Goal: Task Accomplishment & Management: Manage account settings

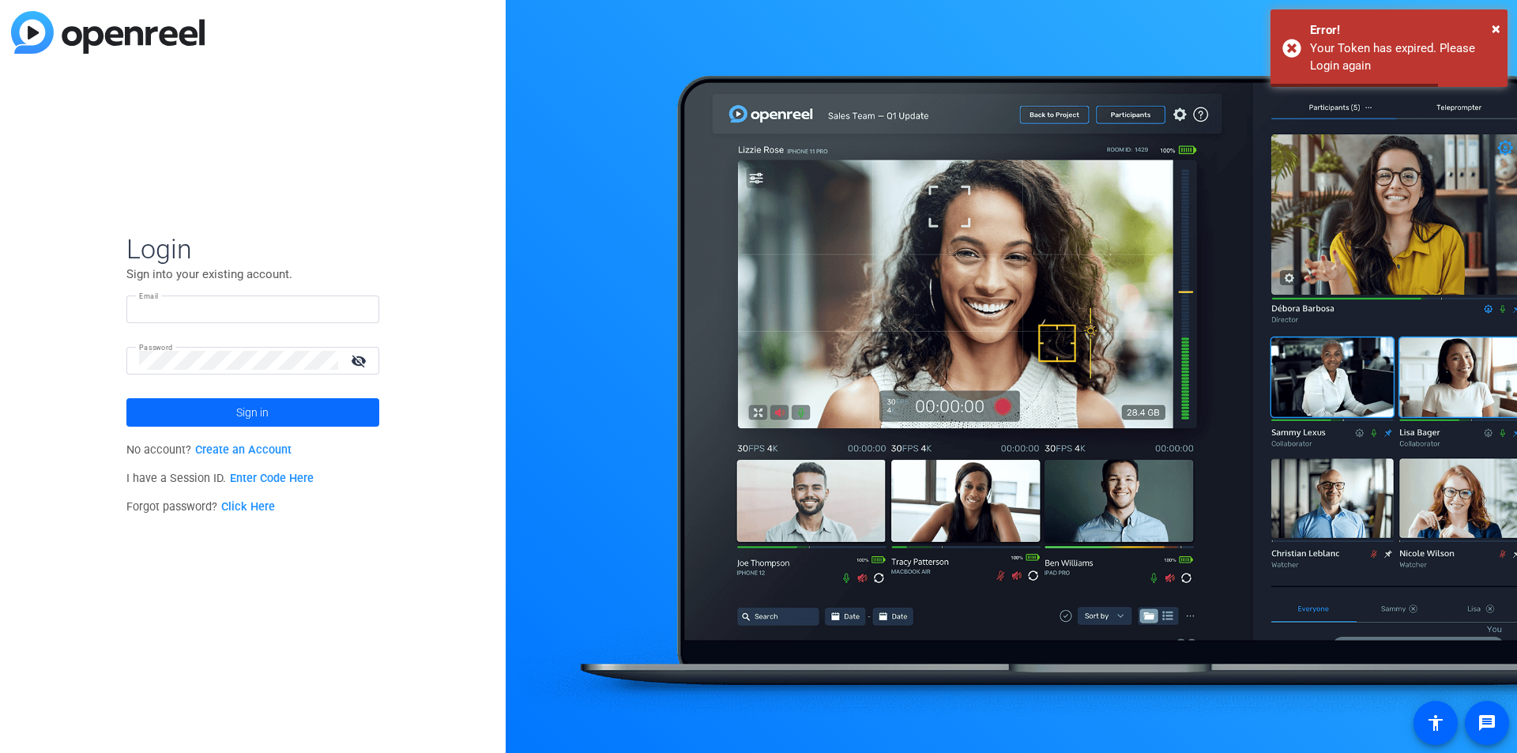
type input "[EMAIL_ADDRESS][PERSON_NAME][DOMAIN_NAME]"
click at [216, 416] on span at bounding box center [252, 412] width 253 height 38
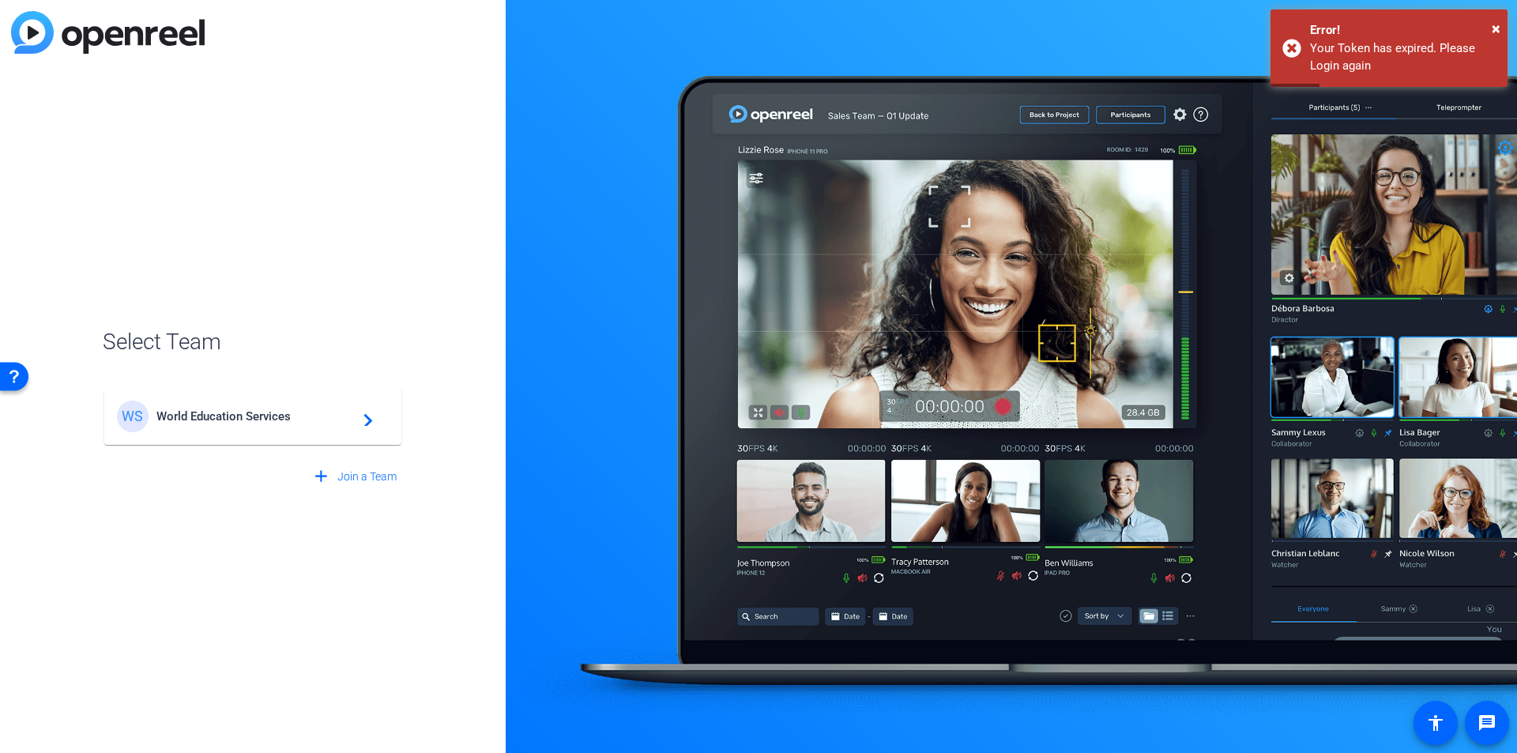
click at [220, 413] on span "World Education Services" at bounding box center [254, 416] width 197 height 14
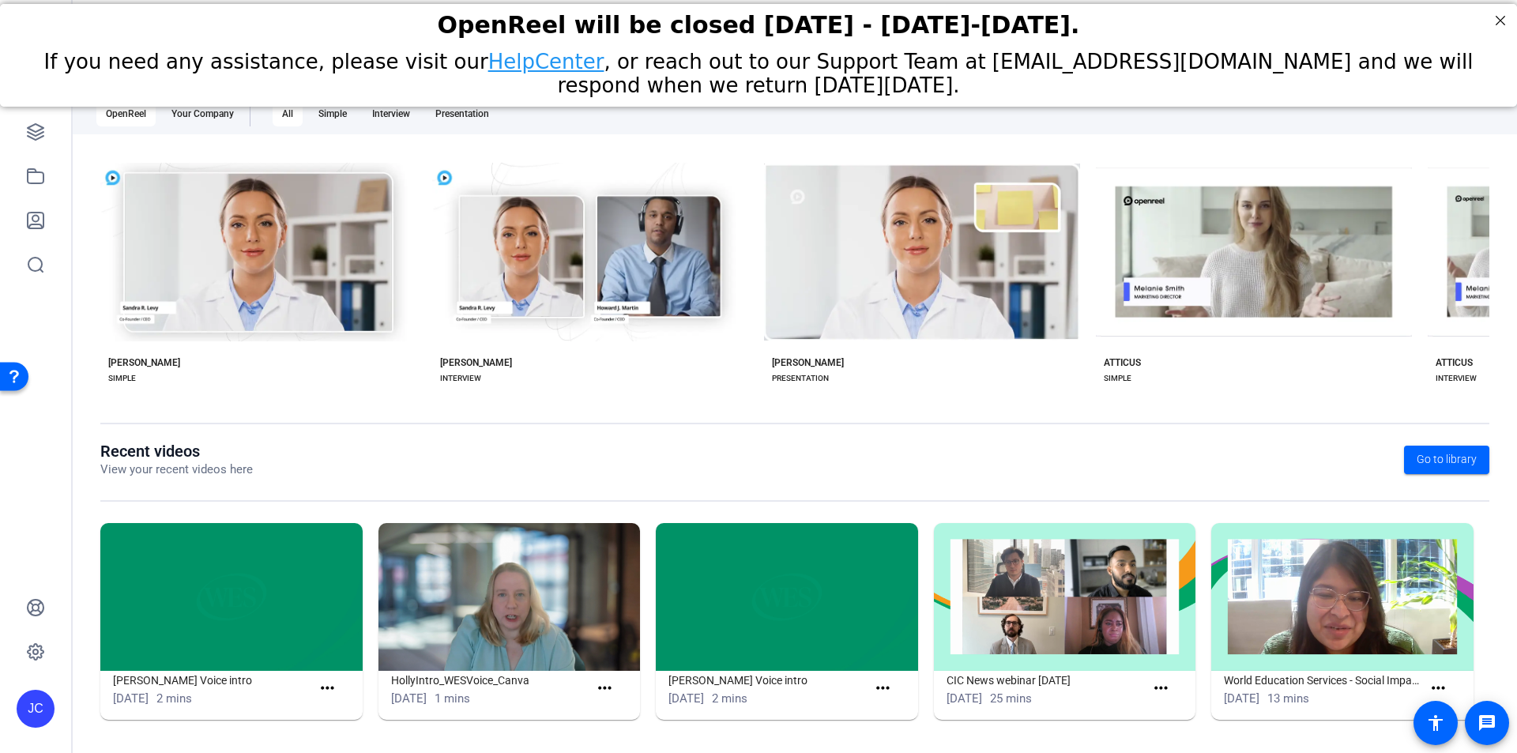
scroll to position [181, 0]
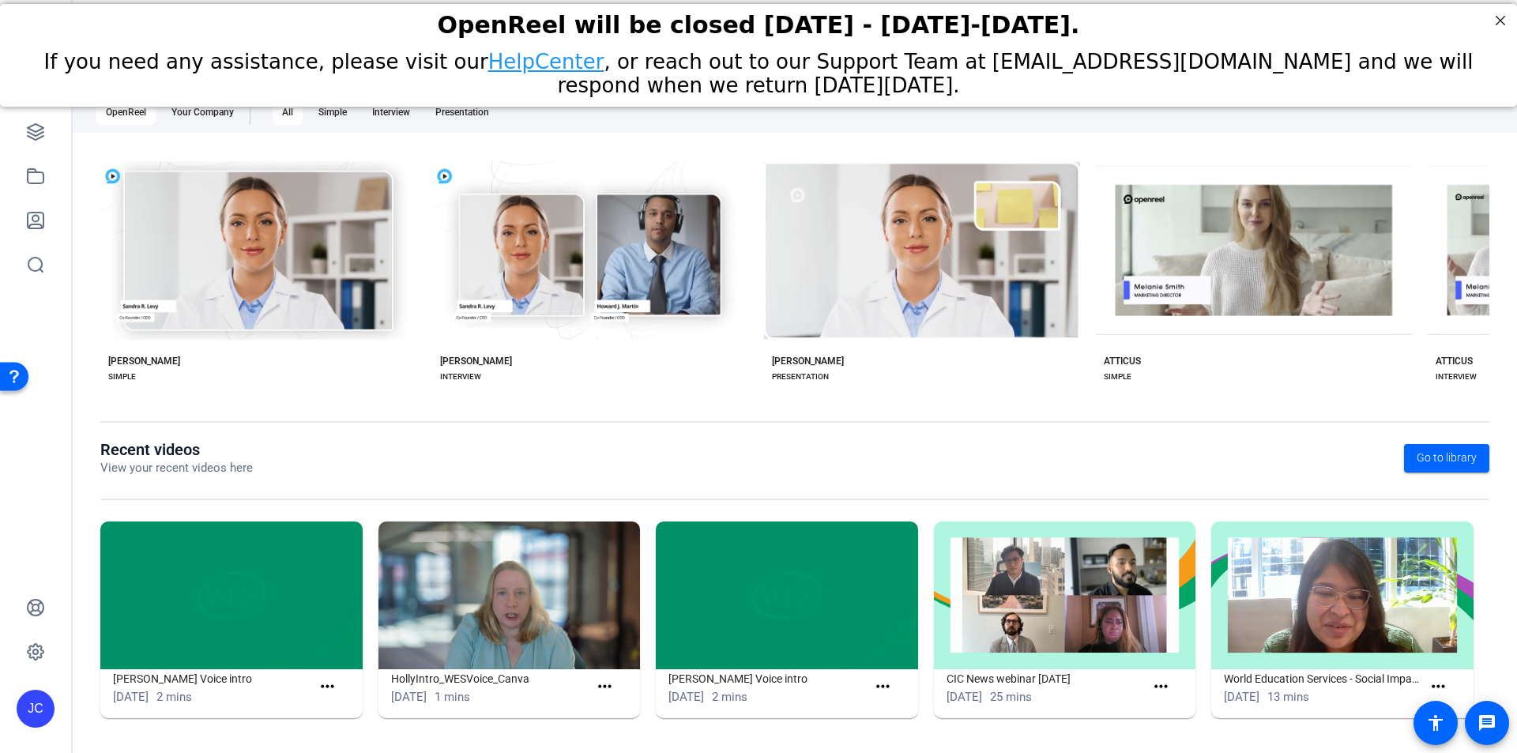
click at [514, 631] on img at bounding box center [509, 595] width 262 height 148
click at [512, 626] on img at bounding box center [509, 595] width 262 height 148
click at [211, 591] on img at bounding box center [231, 595] width 262 height 148
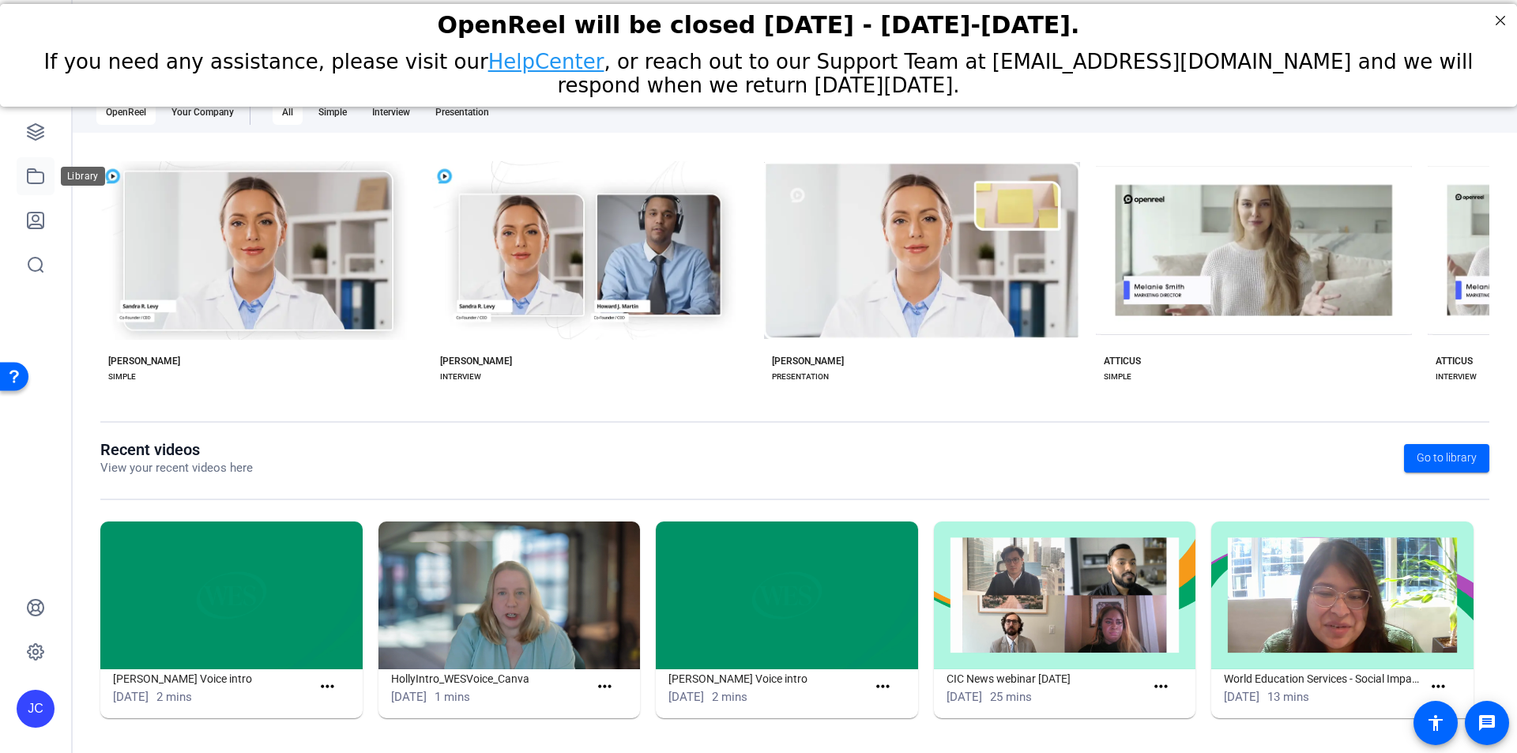
click at [35, 176] on icon at bounding box center [35, 176] width 19 height 19
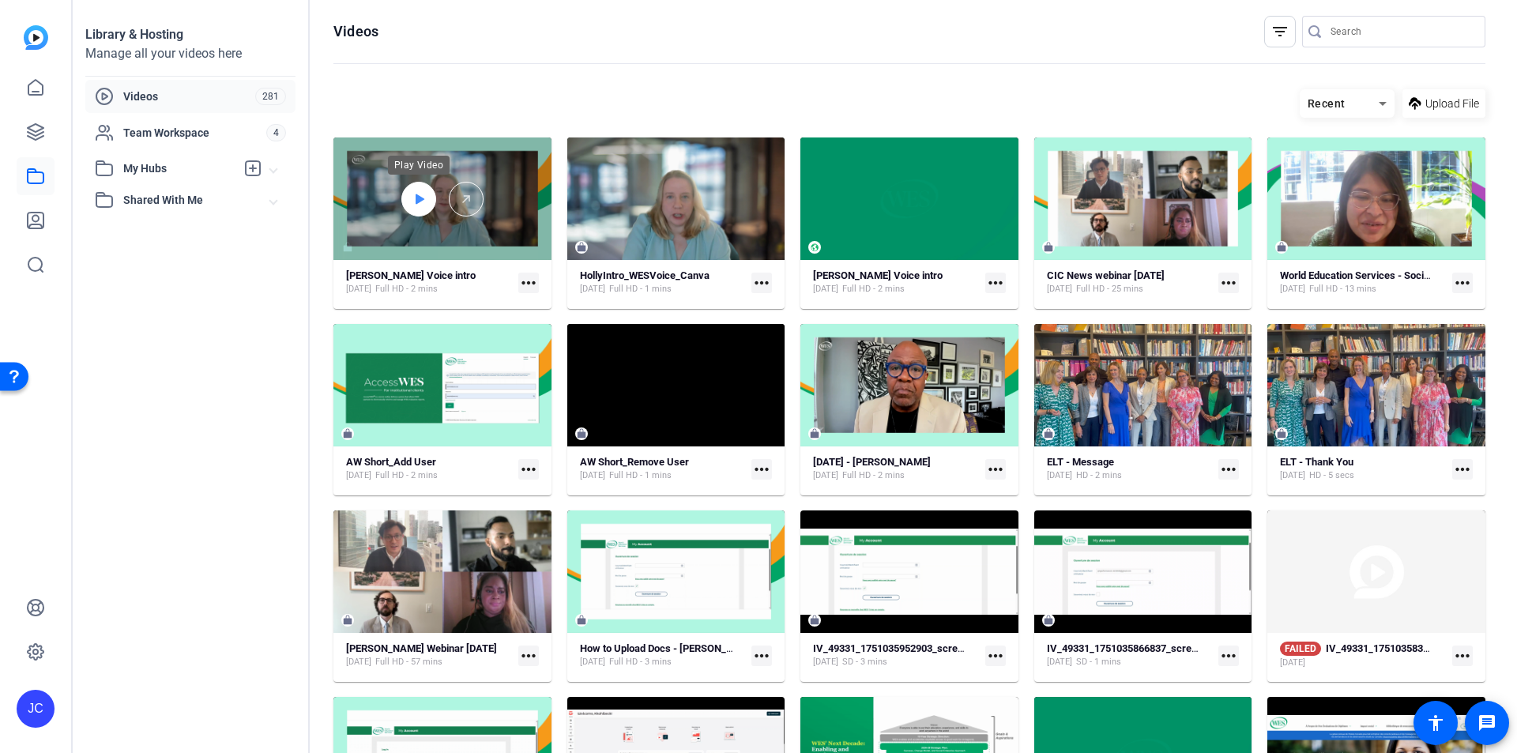
click at [412, 198] on icon at bounding box center [418, 199] width 13 height 19
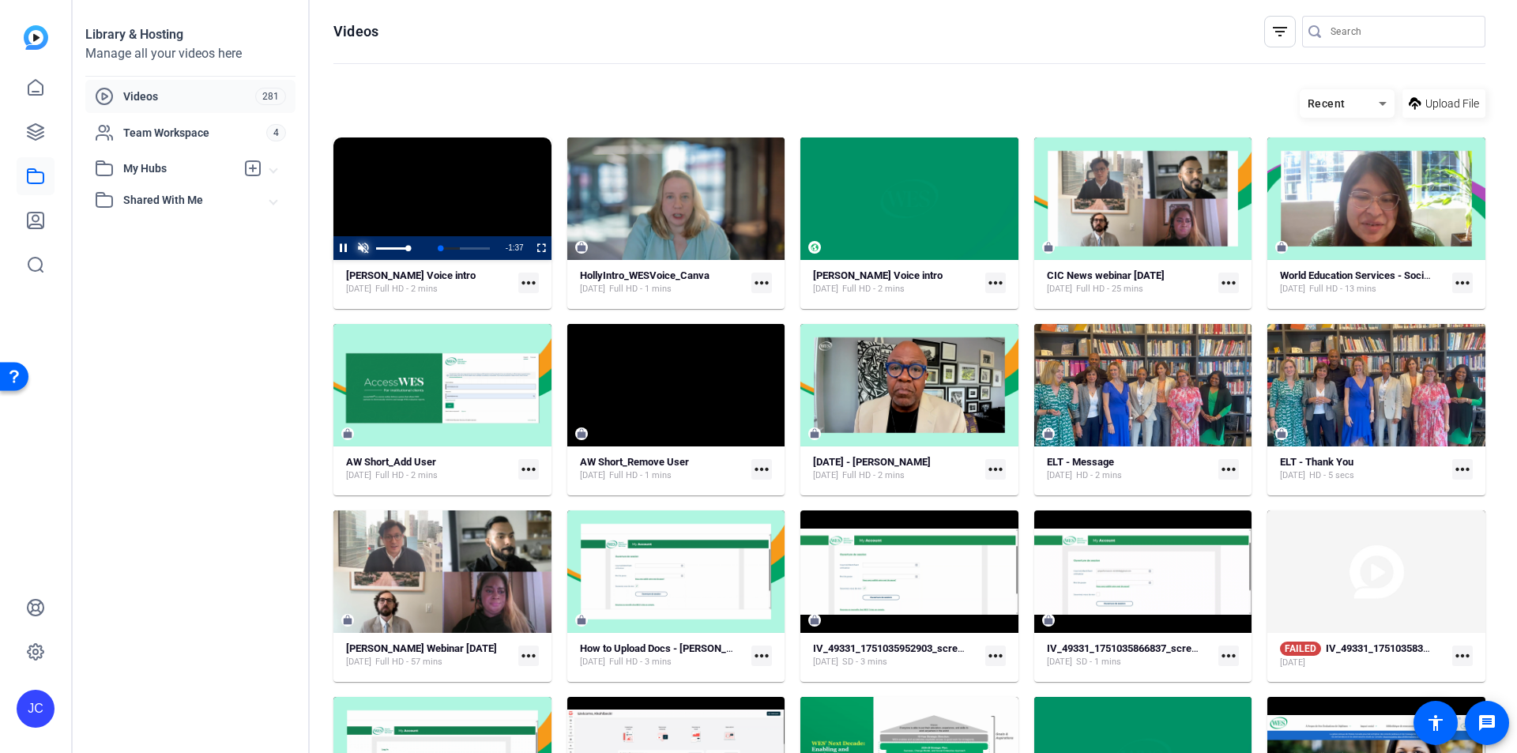
click at [360, 248] on span "Video Player" at bounding box center [363, 248] width 20 height 0
click at [333, 247] on span "Video Player" at bounding box center [333, 248] width 0 height 24
click at [39, 125] on icon at bounding box center [35, 131] width 19 height 19
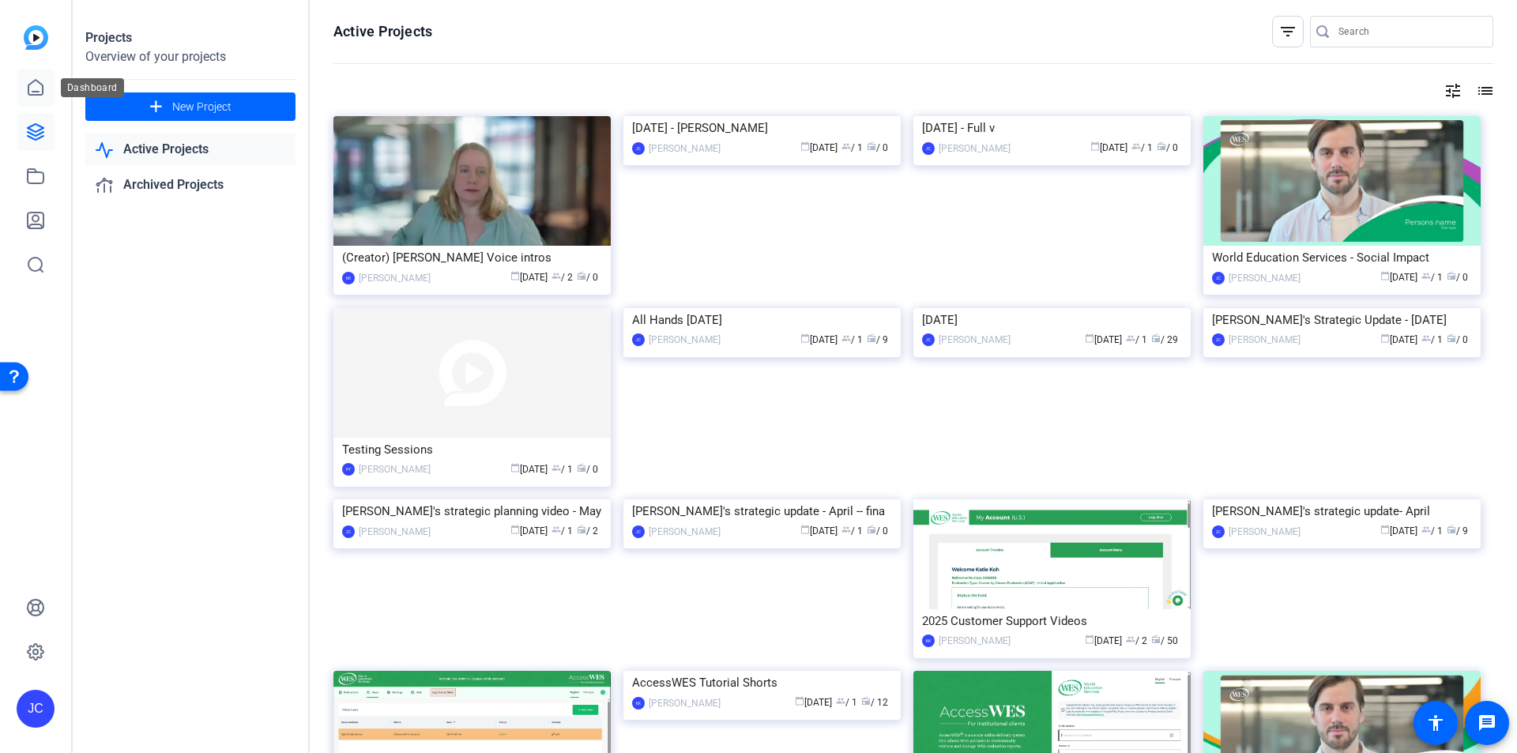
click at [35, 87] on icon at bounding box center [35, 87] width 19 height 19
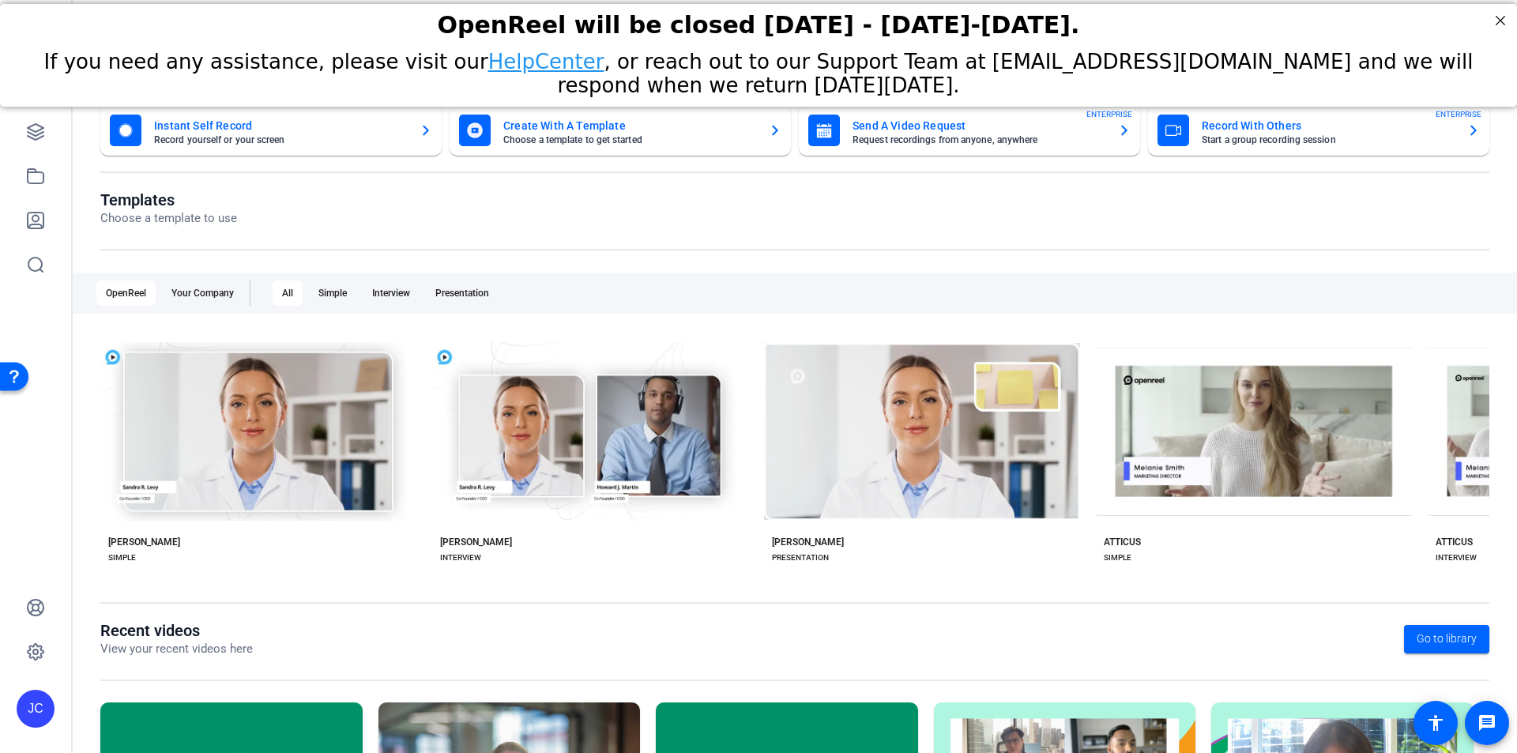
click at [546, 138] on mat-card-subtitle "Choose a template to get started" at bounding box center [629, 139] width 253 height 9
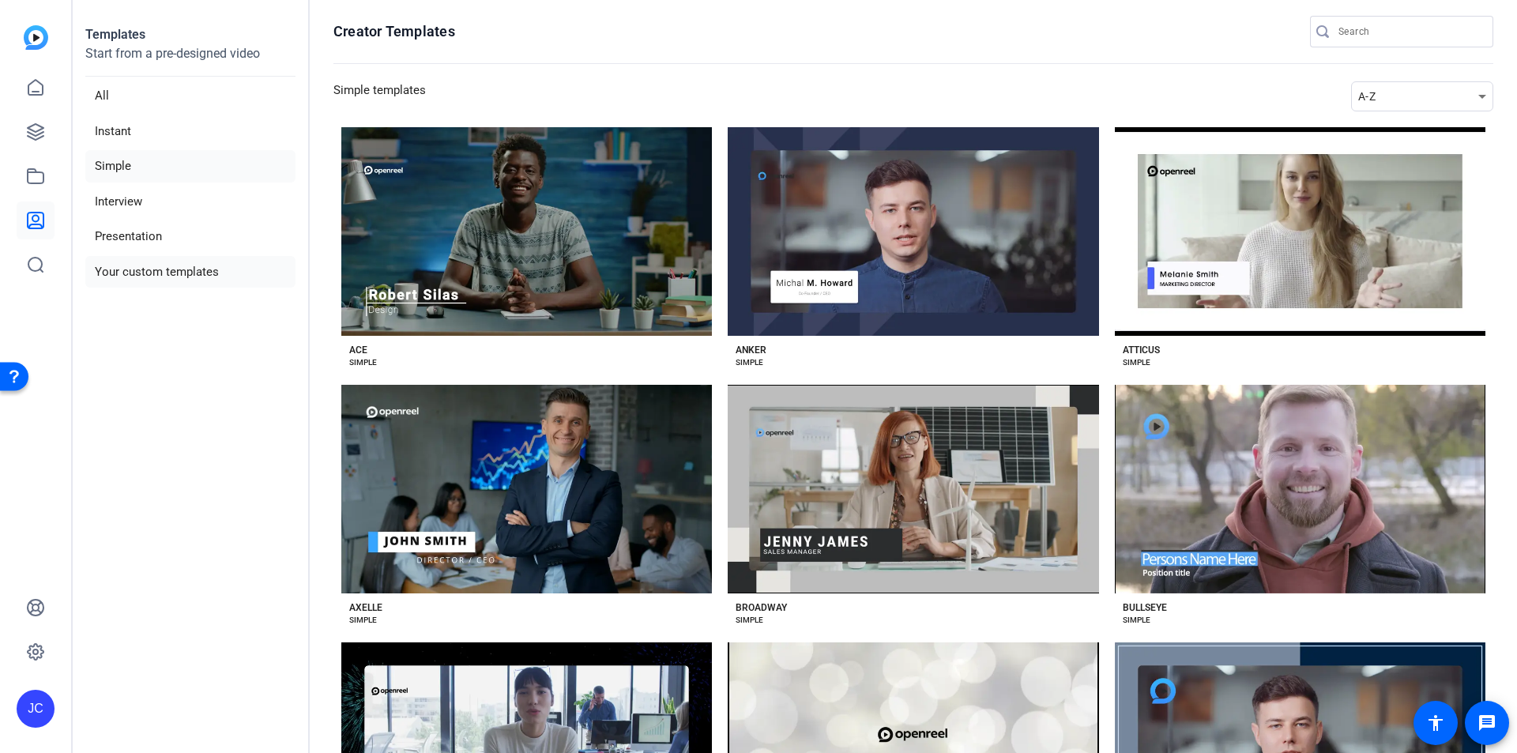
click at [184, 271] on li "Your custom templates" at bounding box center [190, 272] width 210 height 32
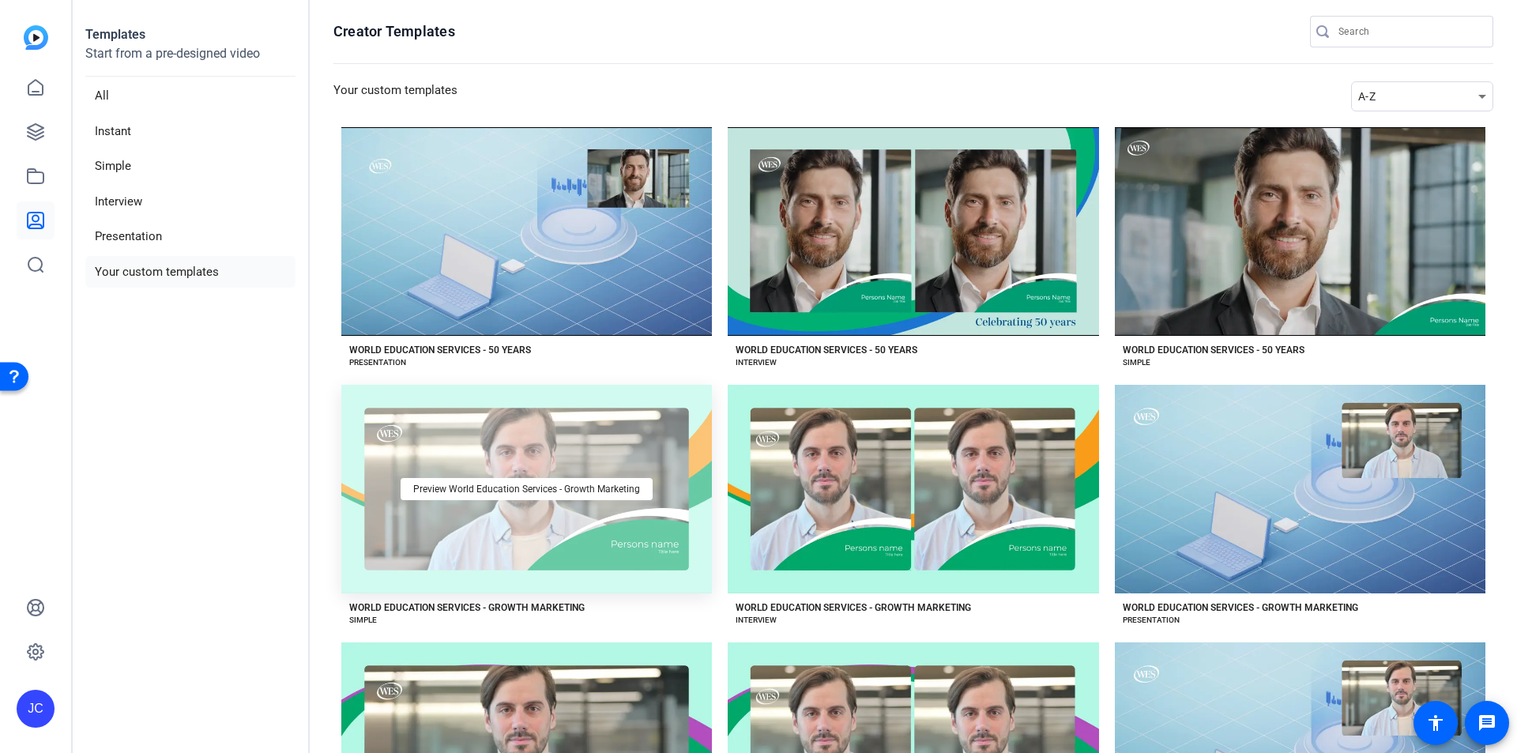
click at [562, 502] on div "Preview World Education Services - Growth Marketing" at bounding box center [526, 489] width 370 height 209
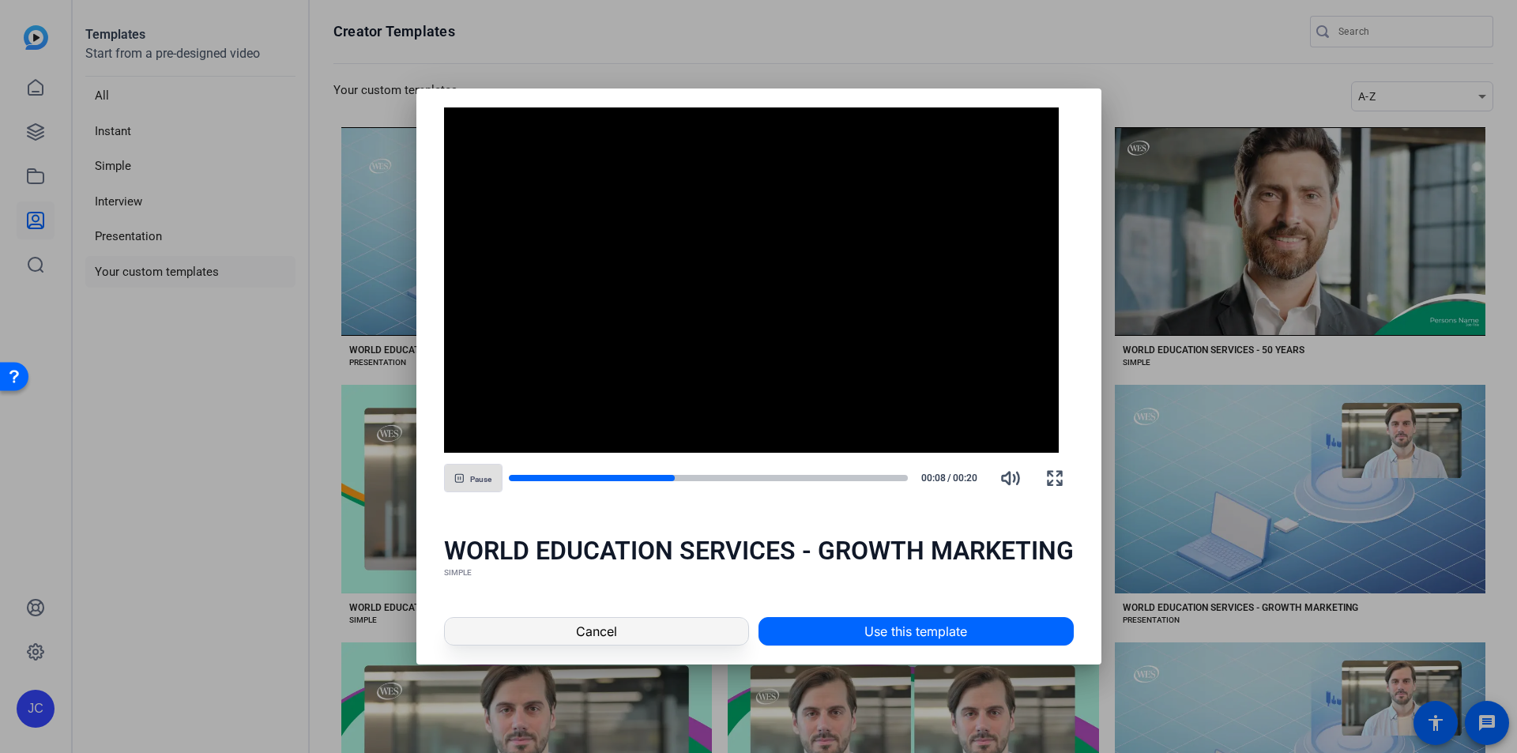
click at [620, 637] on span at bounding box center [597, 631] width 304 height 38
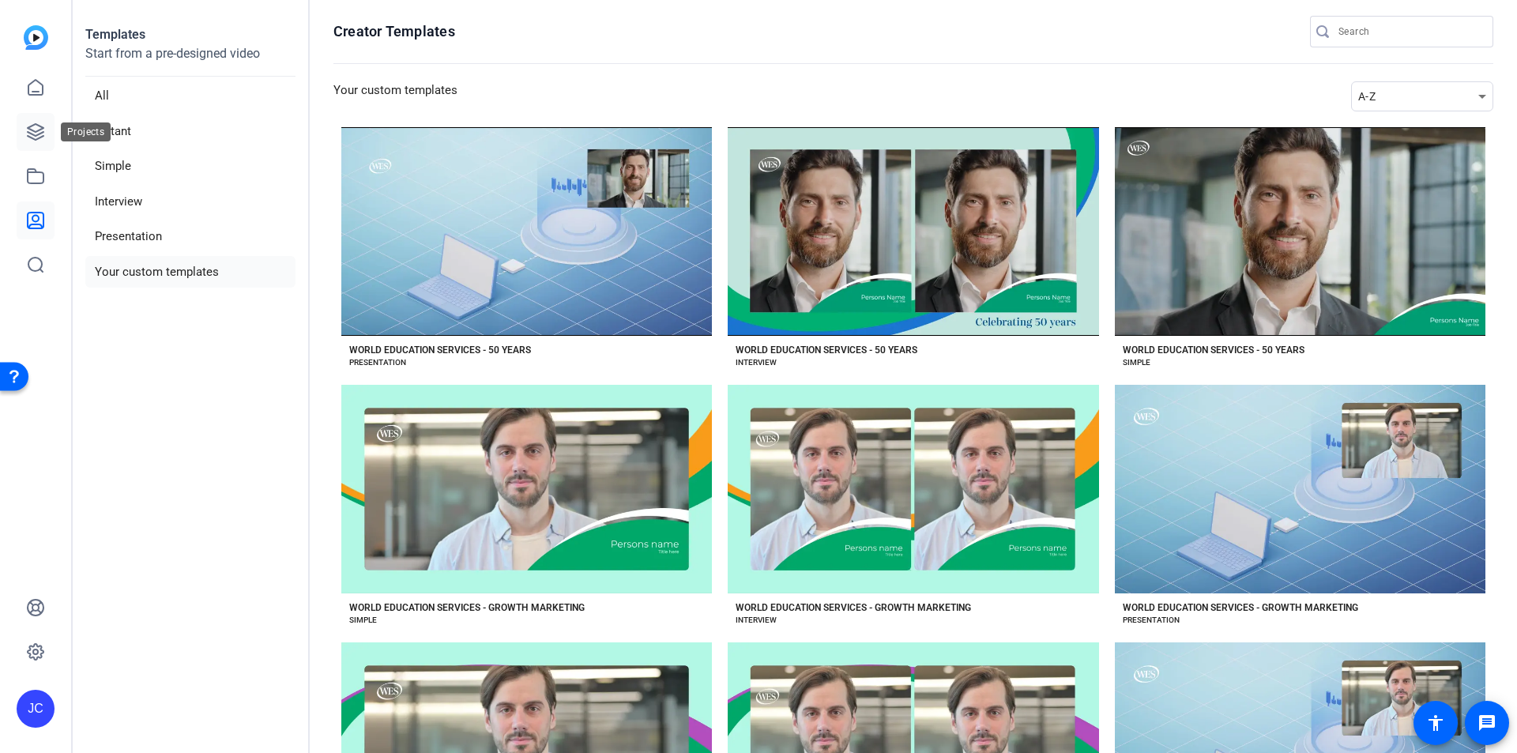
click at [32, 129] on icon at bounding box center [35, 131] width 19 height 19
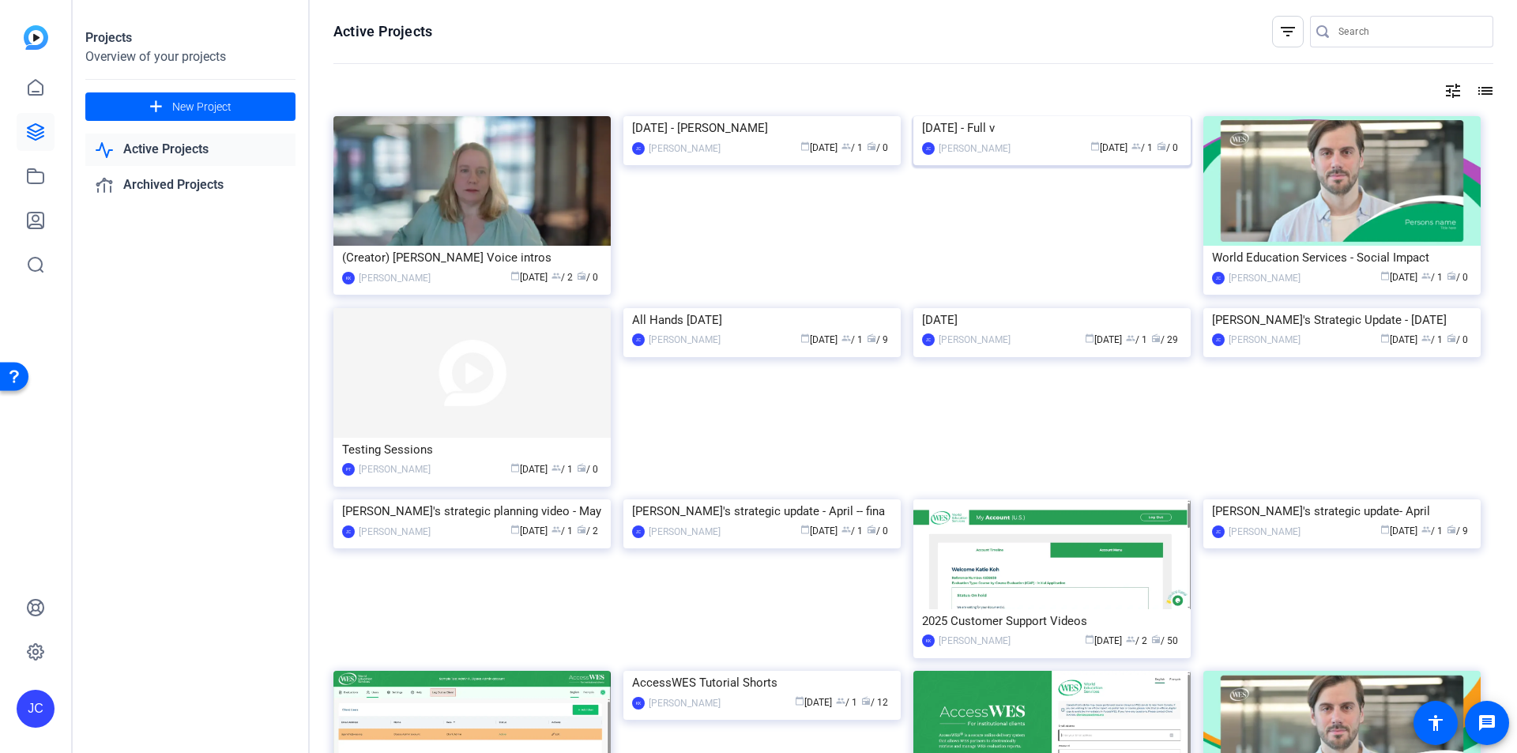
click at [986, 116] on img at bounding box center [1051, 116] width 277 height 0
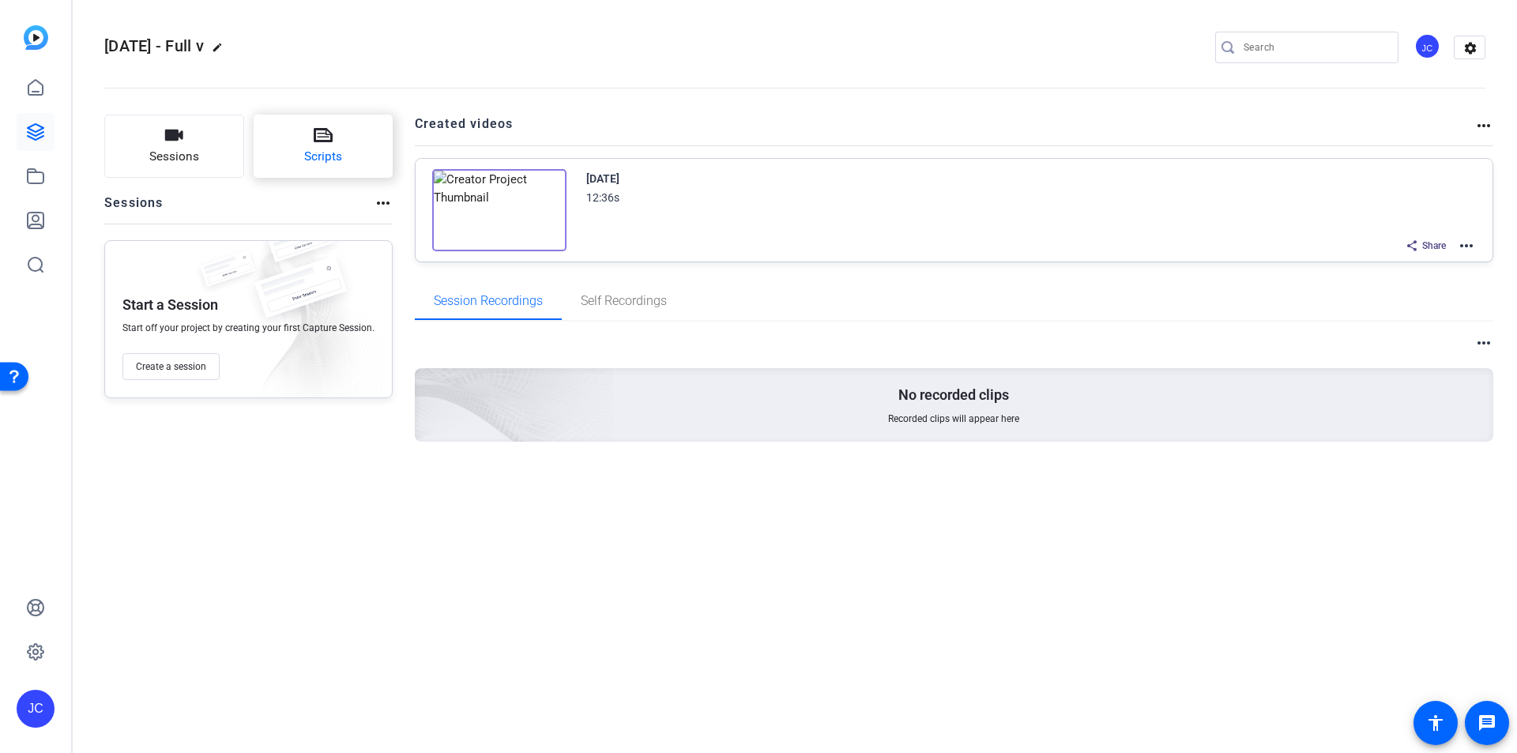
click at [330, 134] on button "Scripts" at bounding box center [324, 146] width 140 height 63
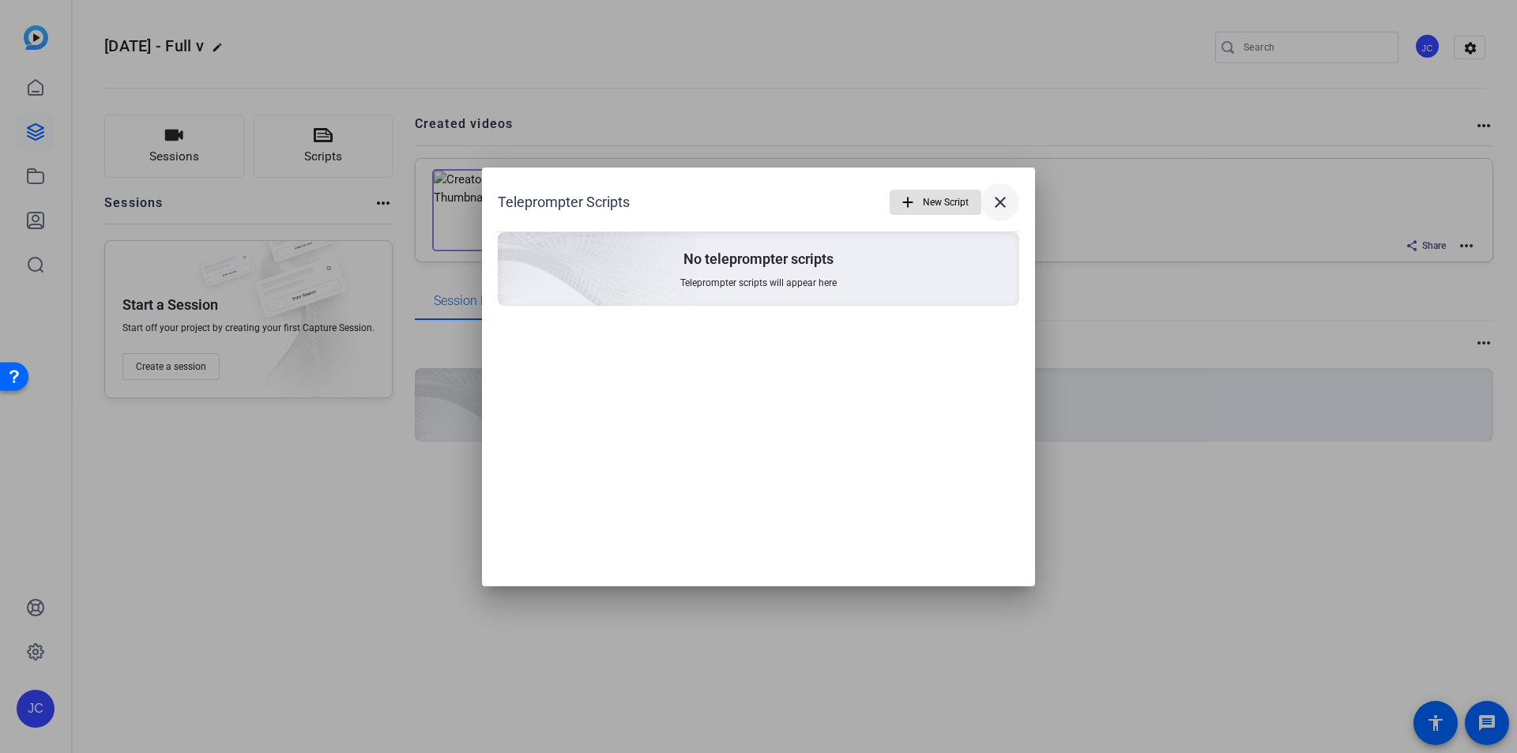
click at [996, 205] on mat-icon "close" at bounding box center [999, 202] width 19 height 19
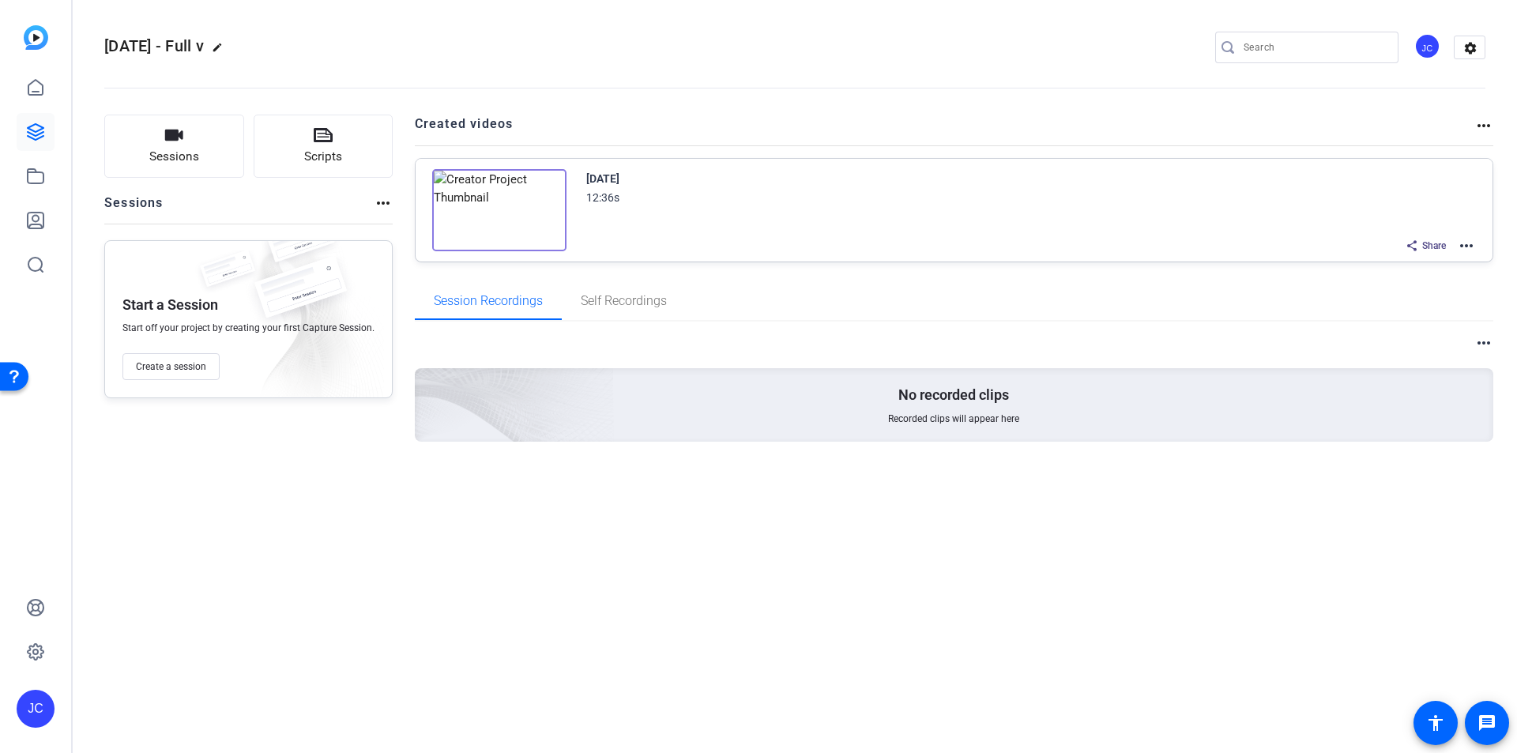
click at [1462, 248] on mat-icon "more_horiz" at bounding box center [1465, 245] width 19 height 19
click at [1423, 261] on span "Edit in Creator" at bounding box center [1408, 264] width 110 height 19
click at [485, 209] on img at bounding box center [499, 210] width 134 height 82
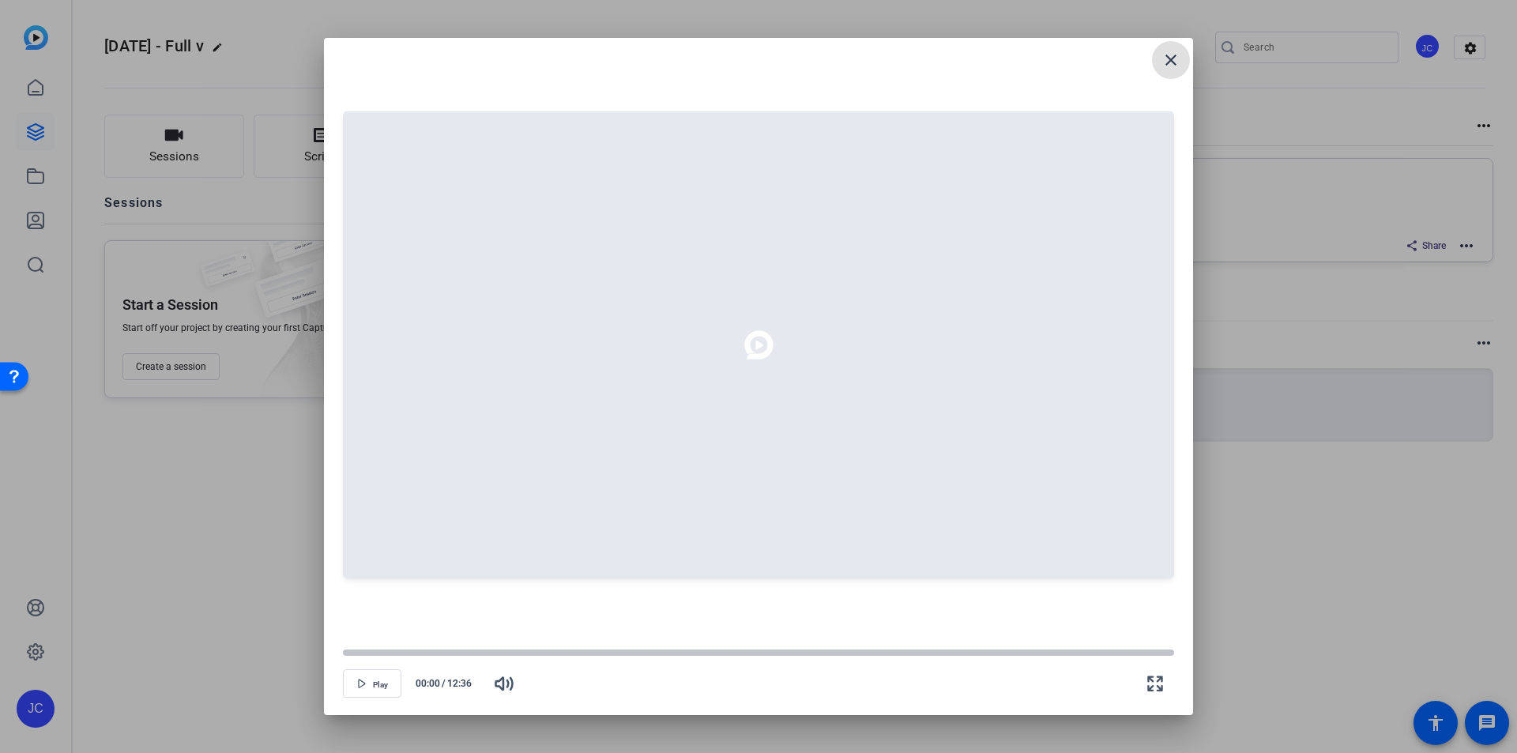
click at [1176, 56] on mat-icon "close" at bounding box center [1170, 60] width 19 height 19
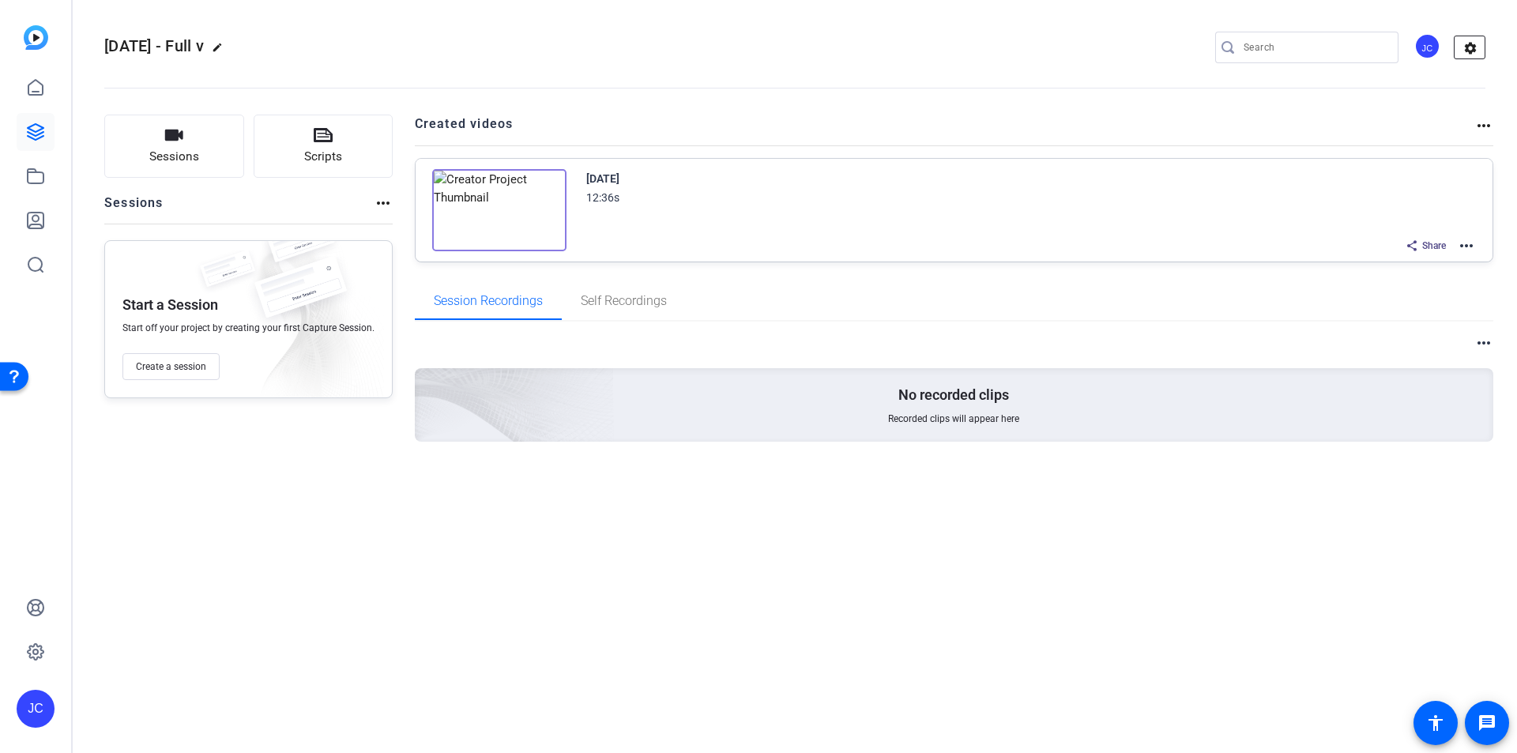
click at [1466, 49] on mat-icon "settings" at bounding box center [1470, 48] width 32 height 24
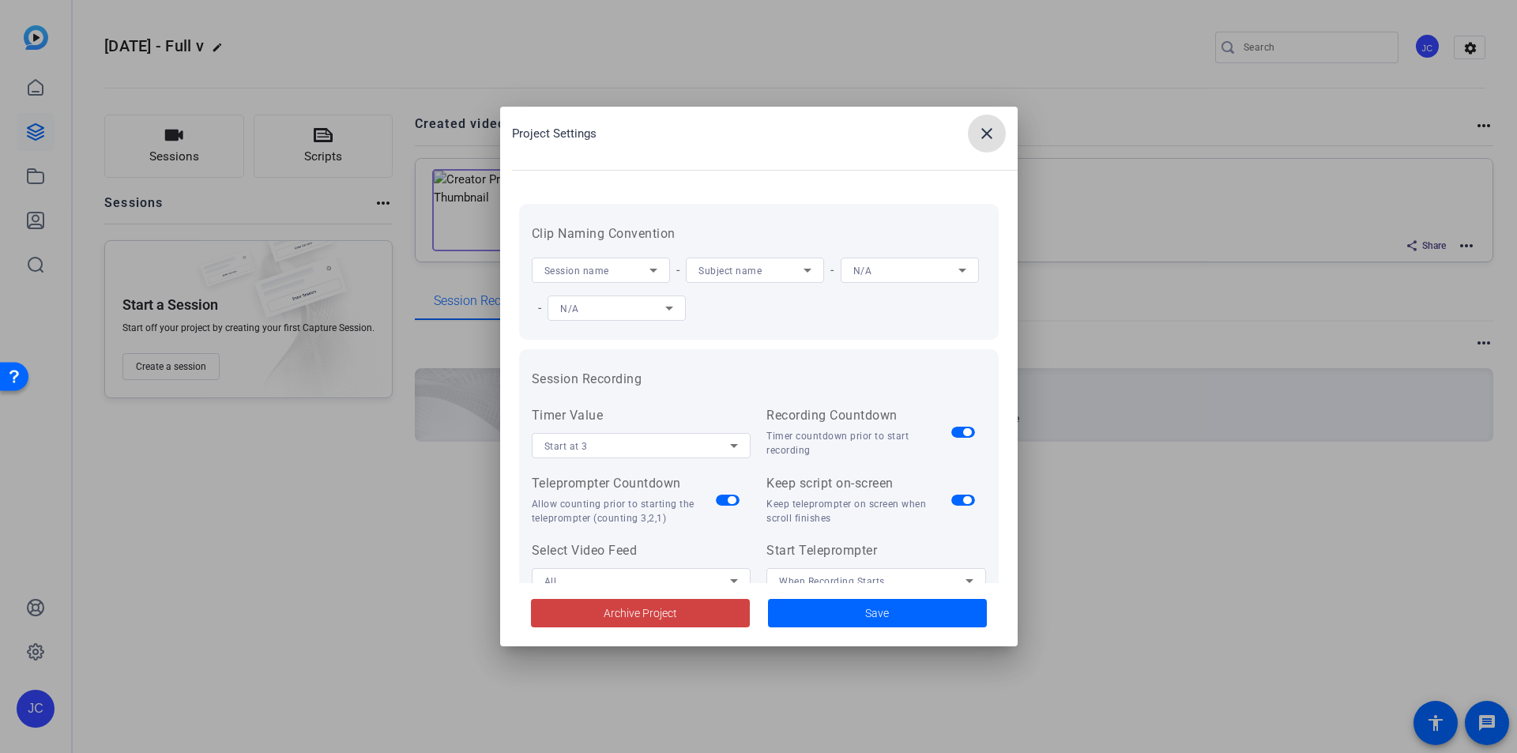
click at [985, 129] on mat-icon "close" at bounding box center [986, 133] width 19 height 19
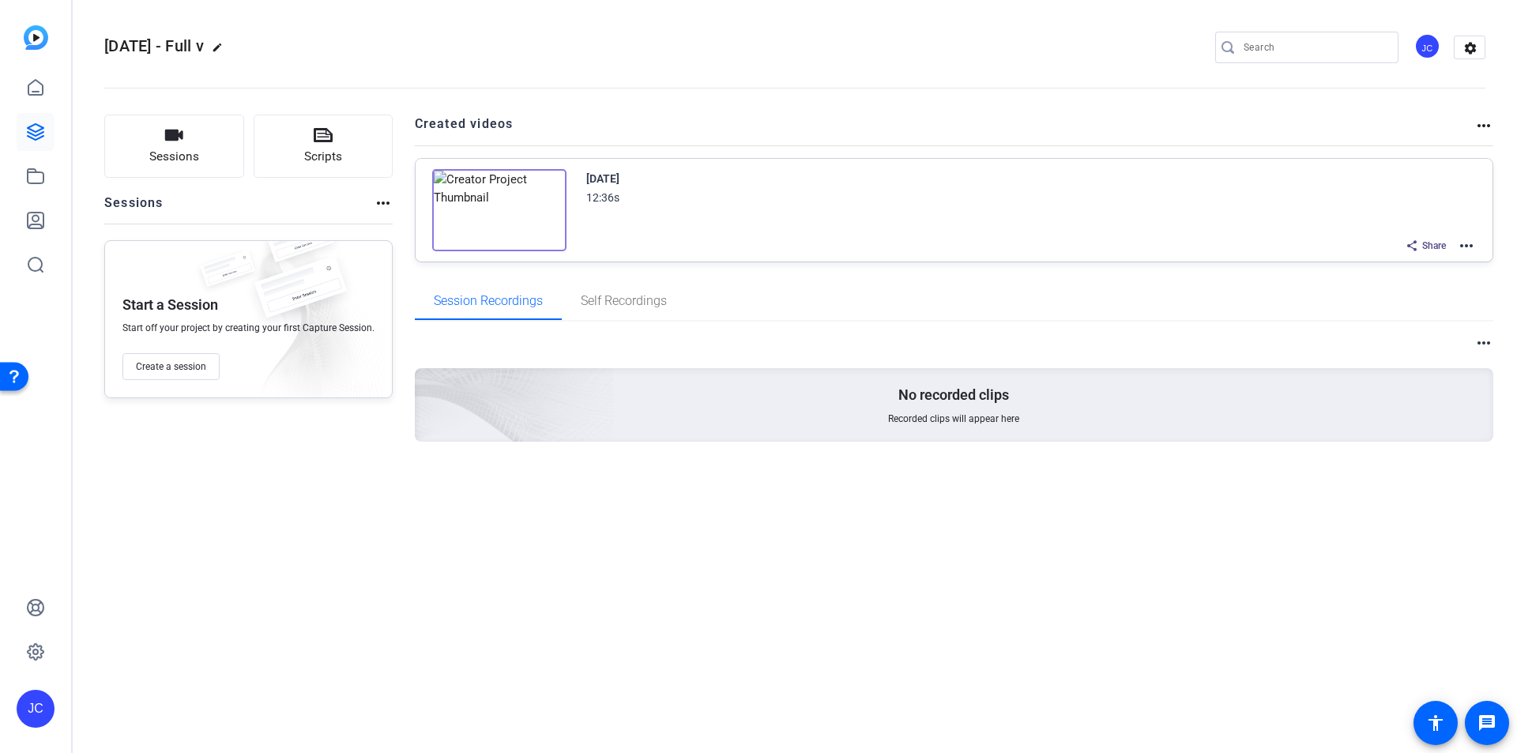
click at [1470, 239] on mat-icon "more_horiz" at bounding box center [1465, 245] width 19 height 19
click at [1391, 366] on span "Download Video" at bounding box center [1408, 363] width 110 height 19
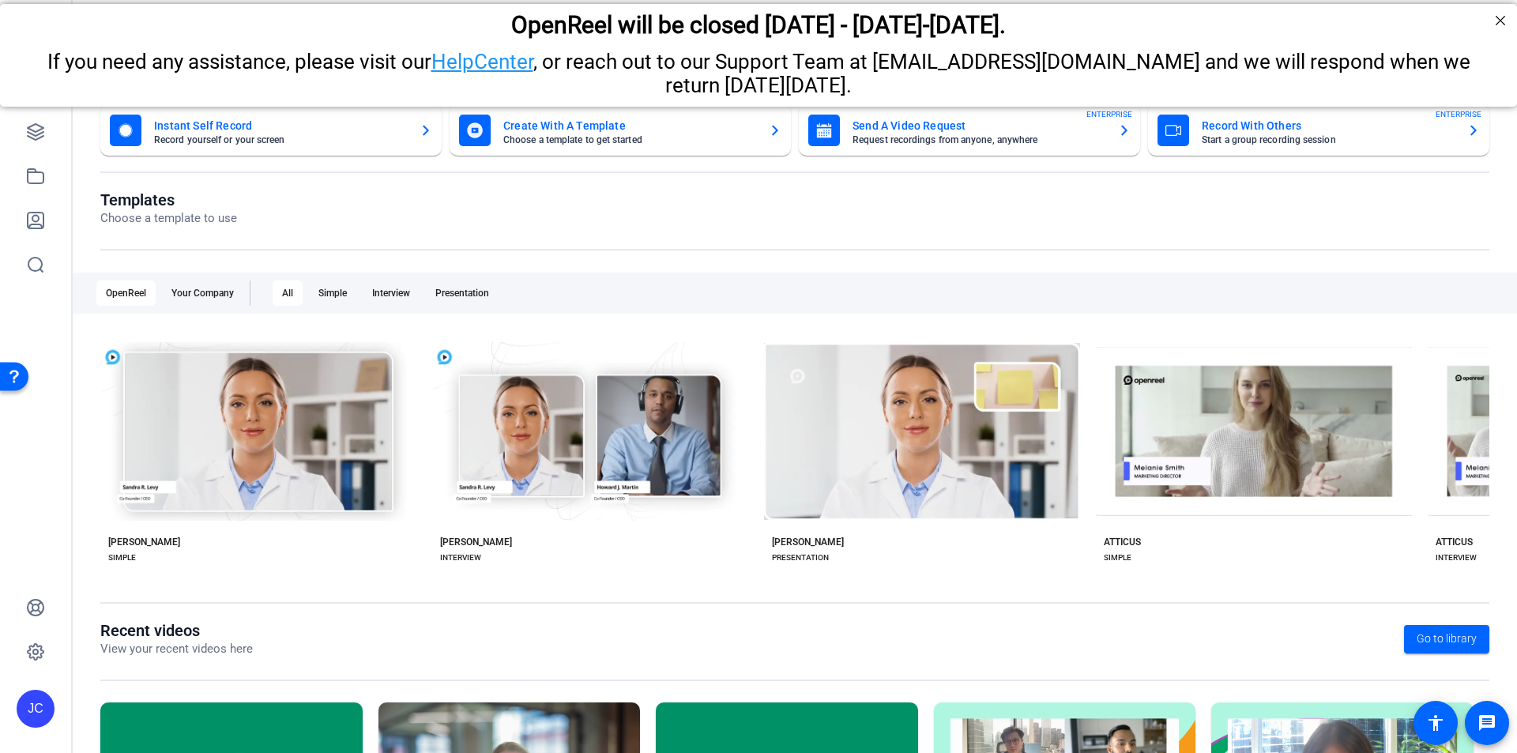
click at [1467, 126] on icon "button" at bounding box center [1473, 130] width 13 height 19
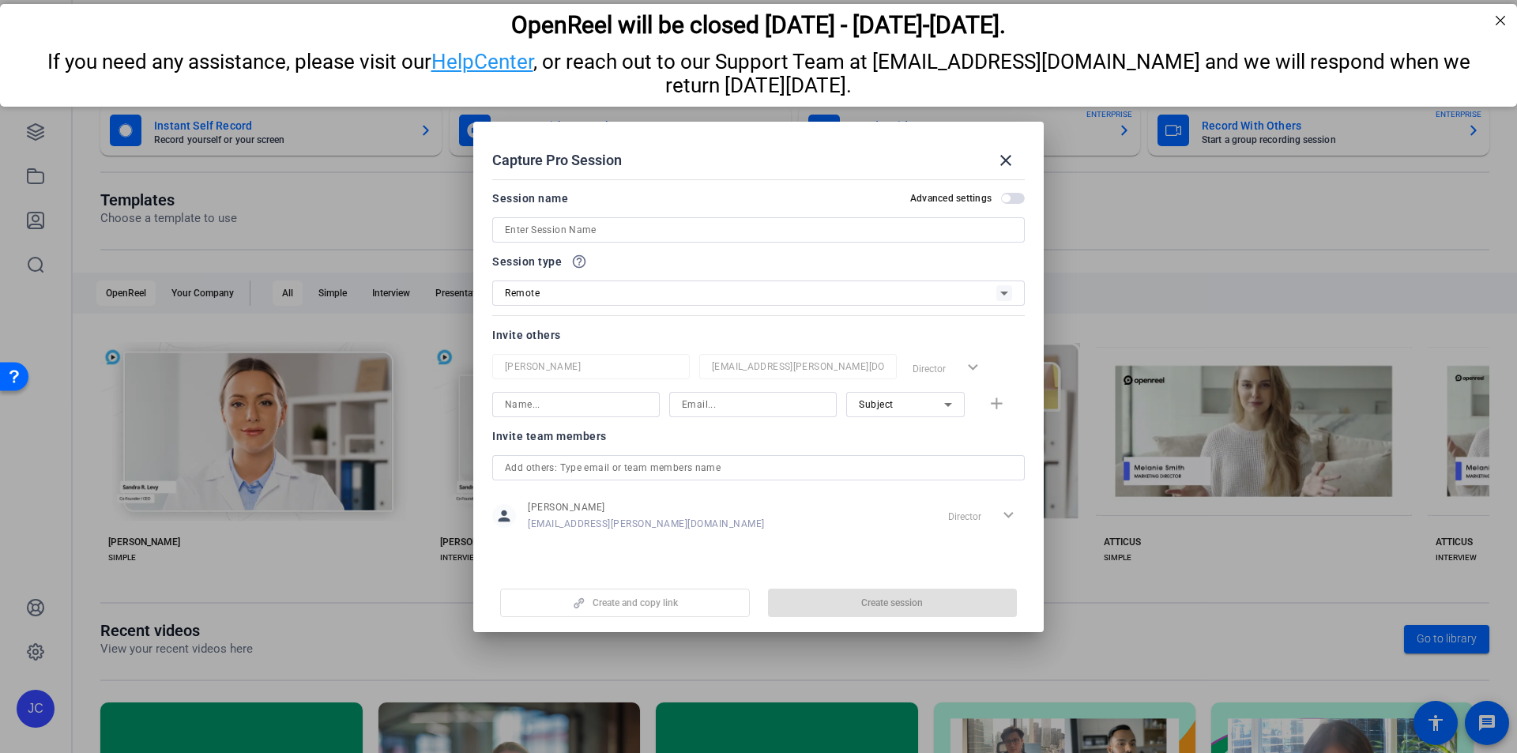
click at [645, 231] on input at bounding box center [758, 229] width 507 height 19
type input "S"
click at [690, 231] on input "Peers Podcast - Episode 1- Why" at bounding box center [758, 229] width 507 height 19
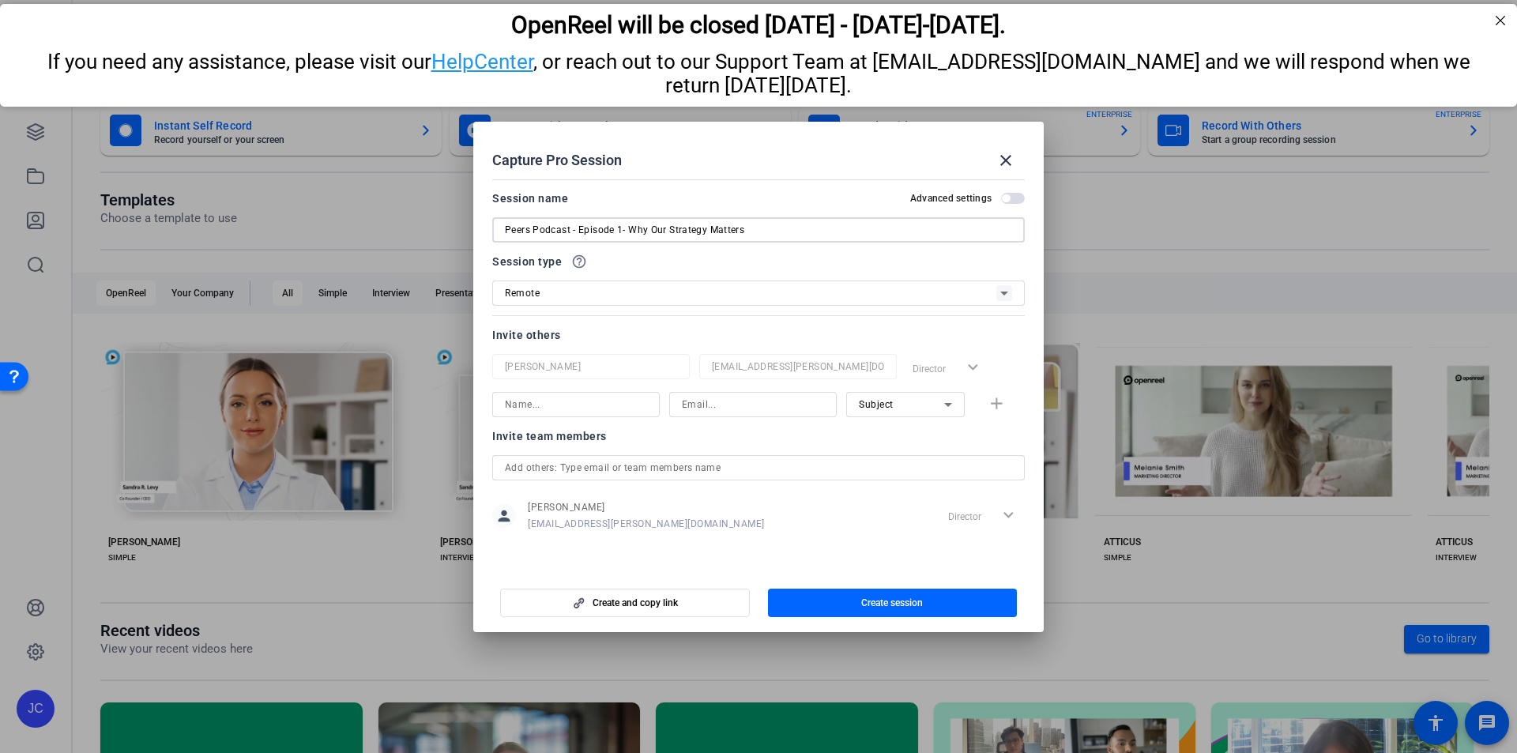
type input "Peers Podcast - Episode 1- Why Our Strategy Matters"
click at [1005, 197] on span "button" at bounding box center [1006, 198] width 8 height 8
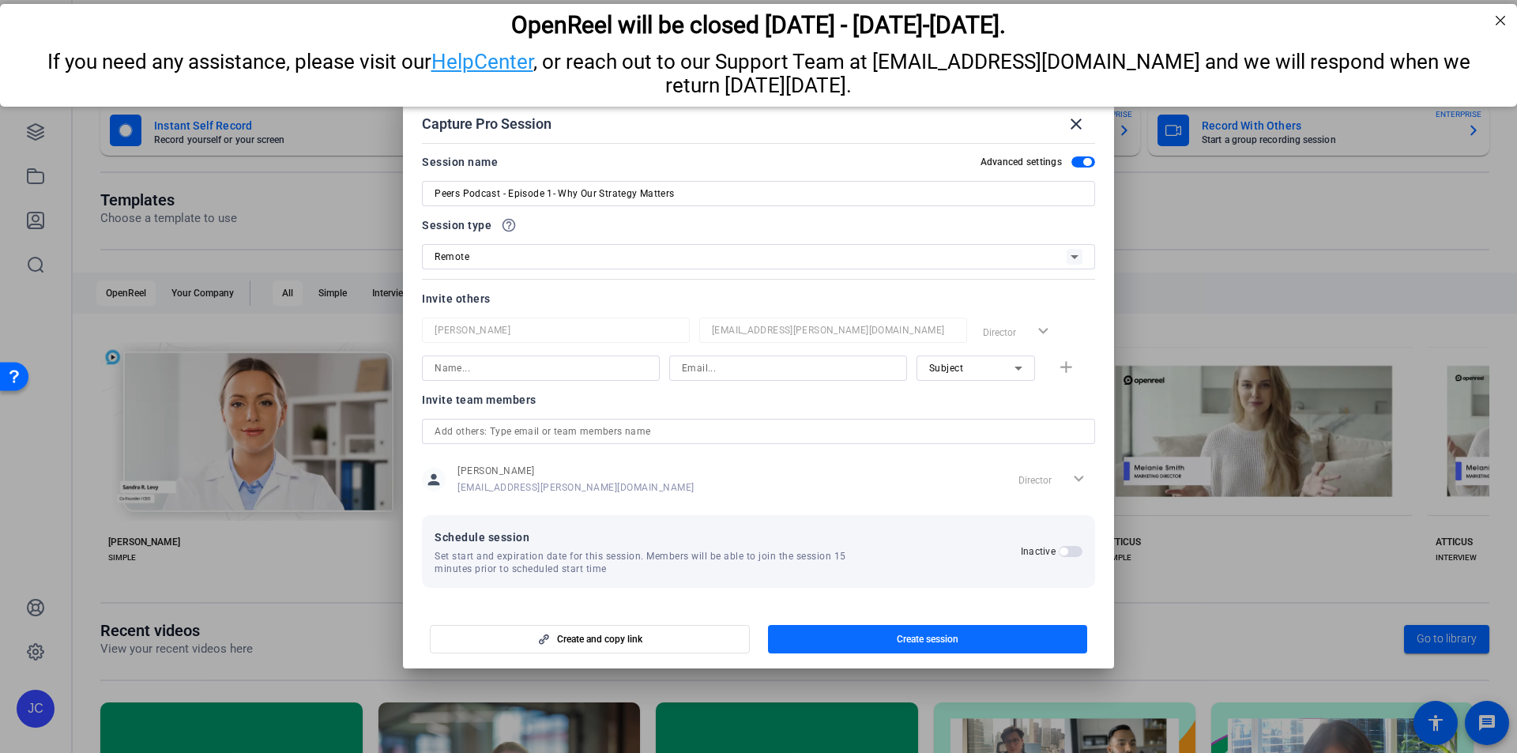
click at [864, 624] on span "button" at bounding box center [927, 639] width 319 height 38
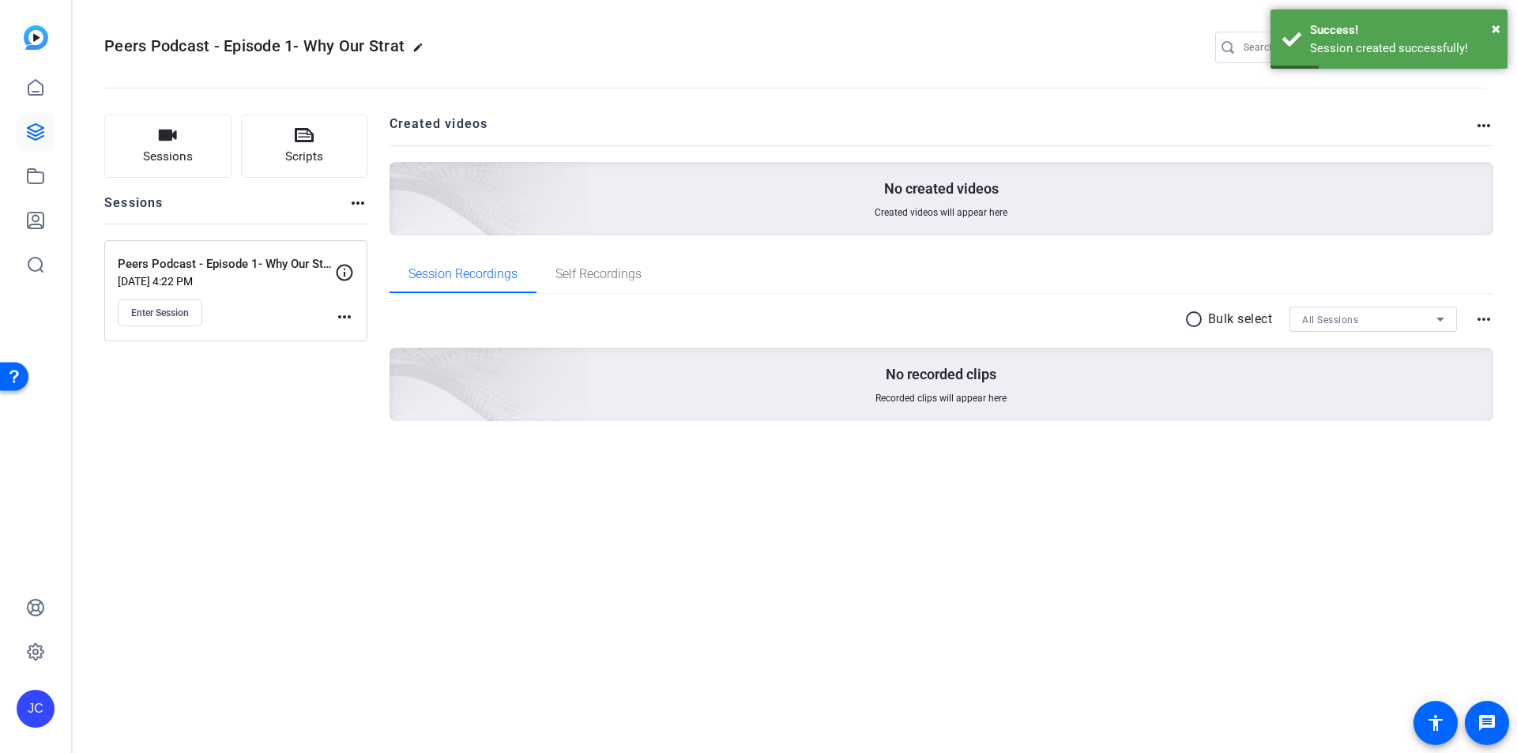
click at [340, 318] on mat-icon "more_horiz" at bounding box center [344, 316] width 19 height 19
click at [363, 341] on span "Edit Session" at bounding box center [384, 339] width 72 height 19
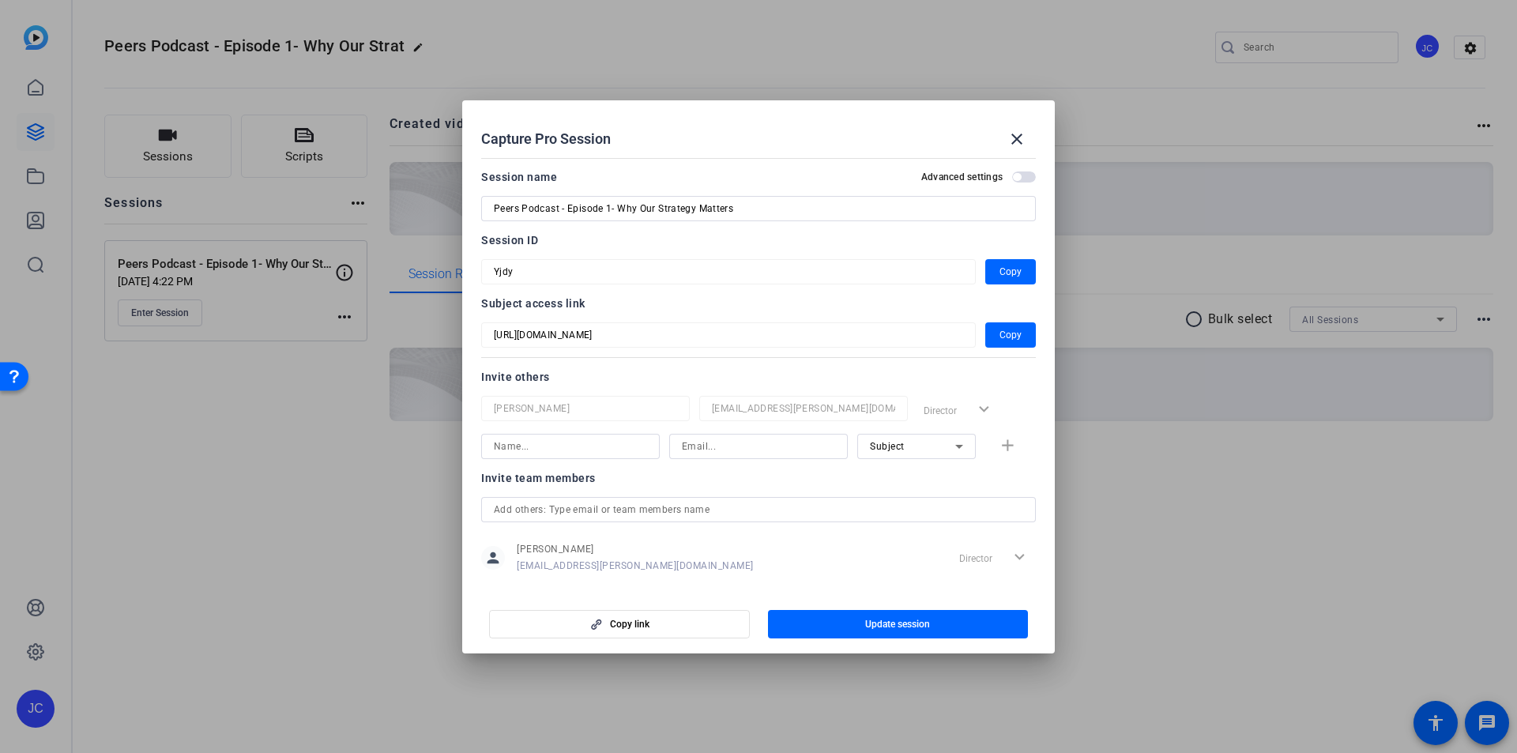
scroll to position [21, 0]
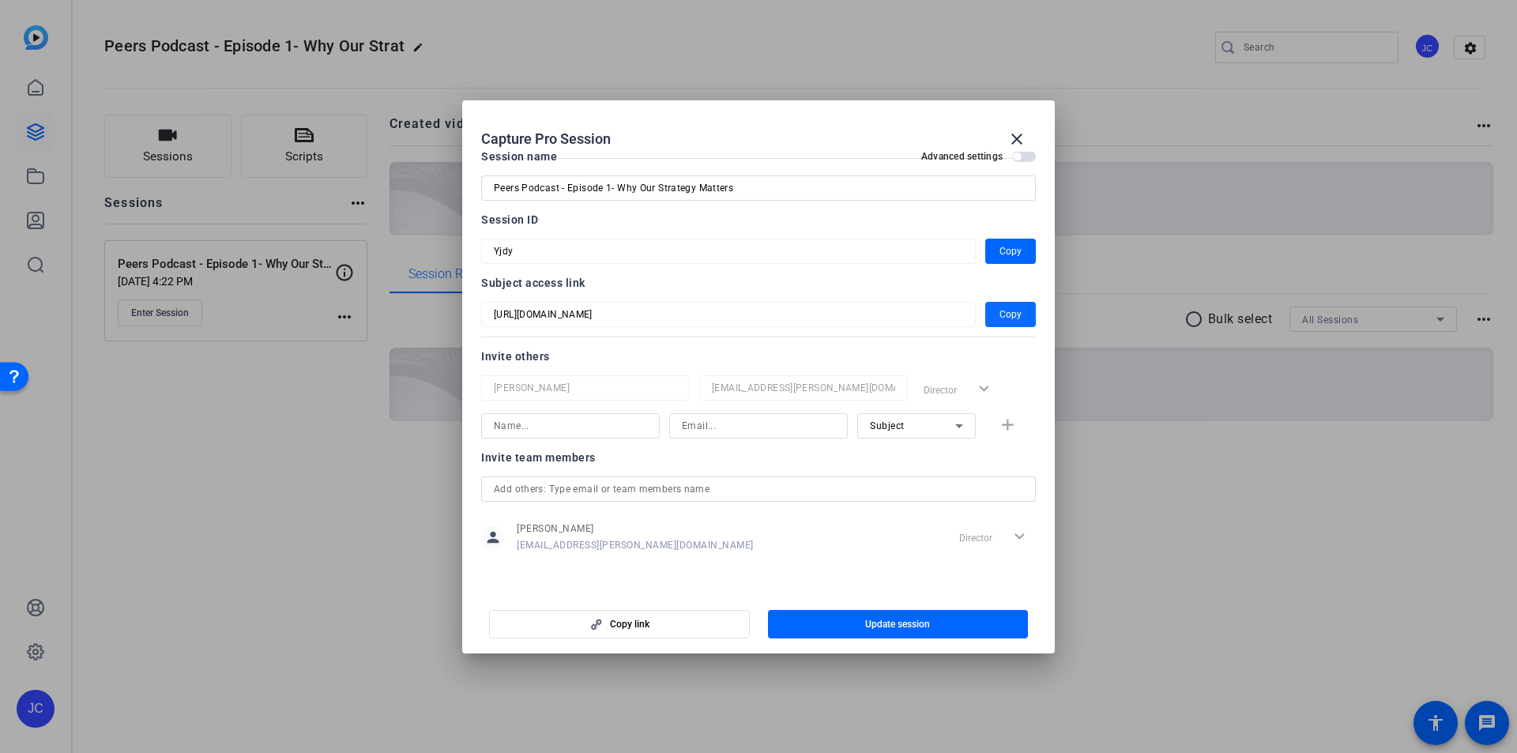
click at [999, 318] on span "Copy" at bounding box center [1010, 314] width 22 height 19
click at [1016, 137] on mat-icon "close" at bounding box center [1016, 139] width 19 height 19
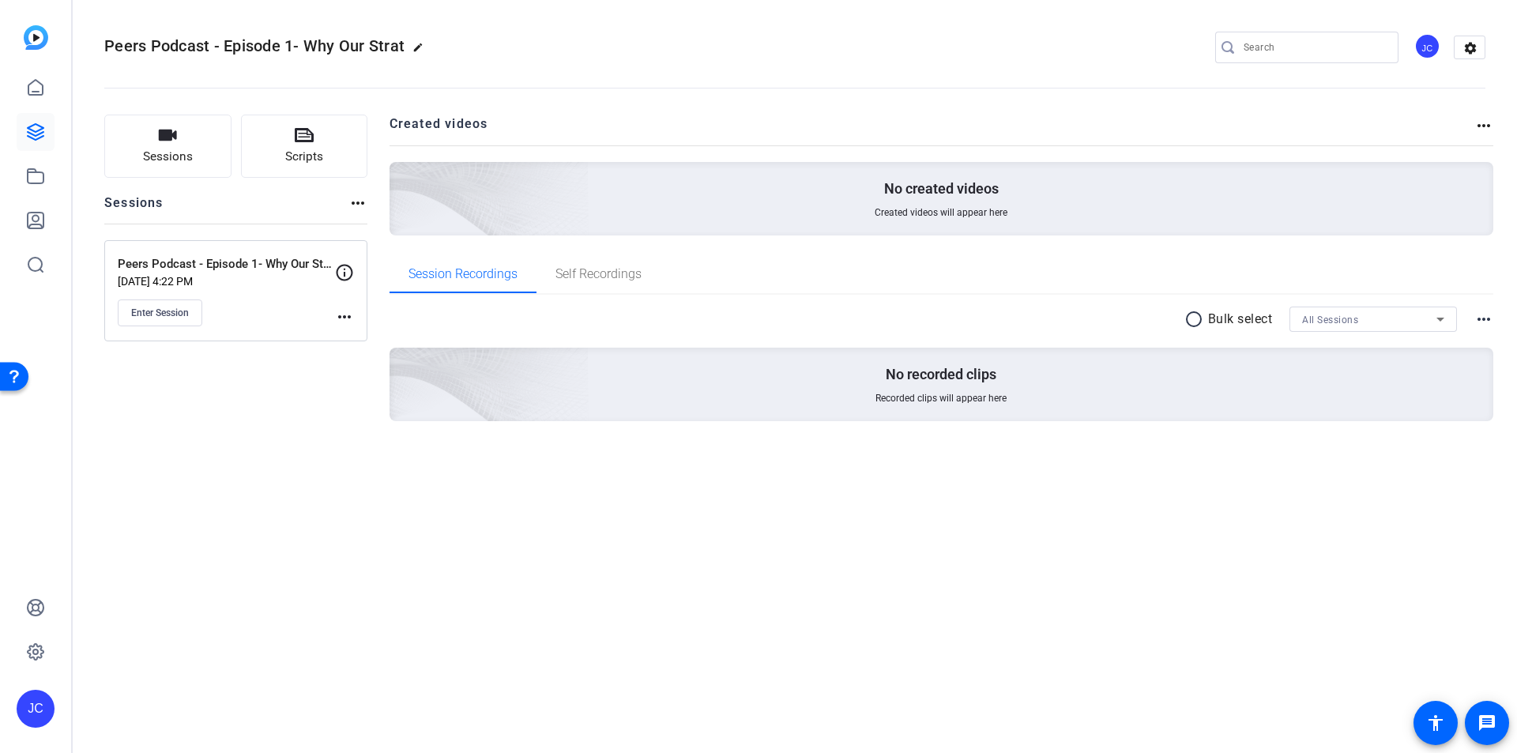
click at [340, 315] on mat-icon "more_horiz" at bounding box center [344, 316] width 19 height 19
click at [358, 338] on span "Edit Session" at bounding box center [384, 339] width 72 height 19
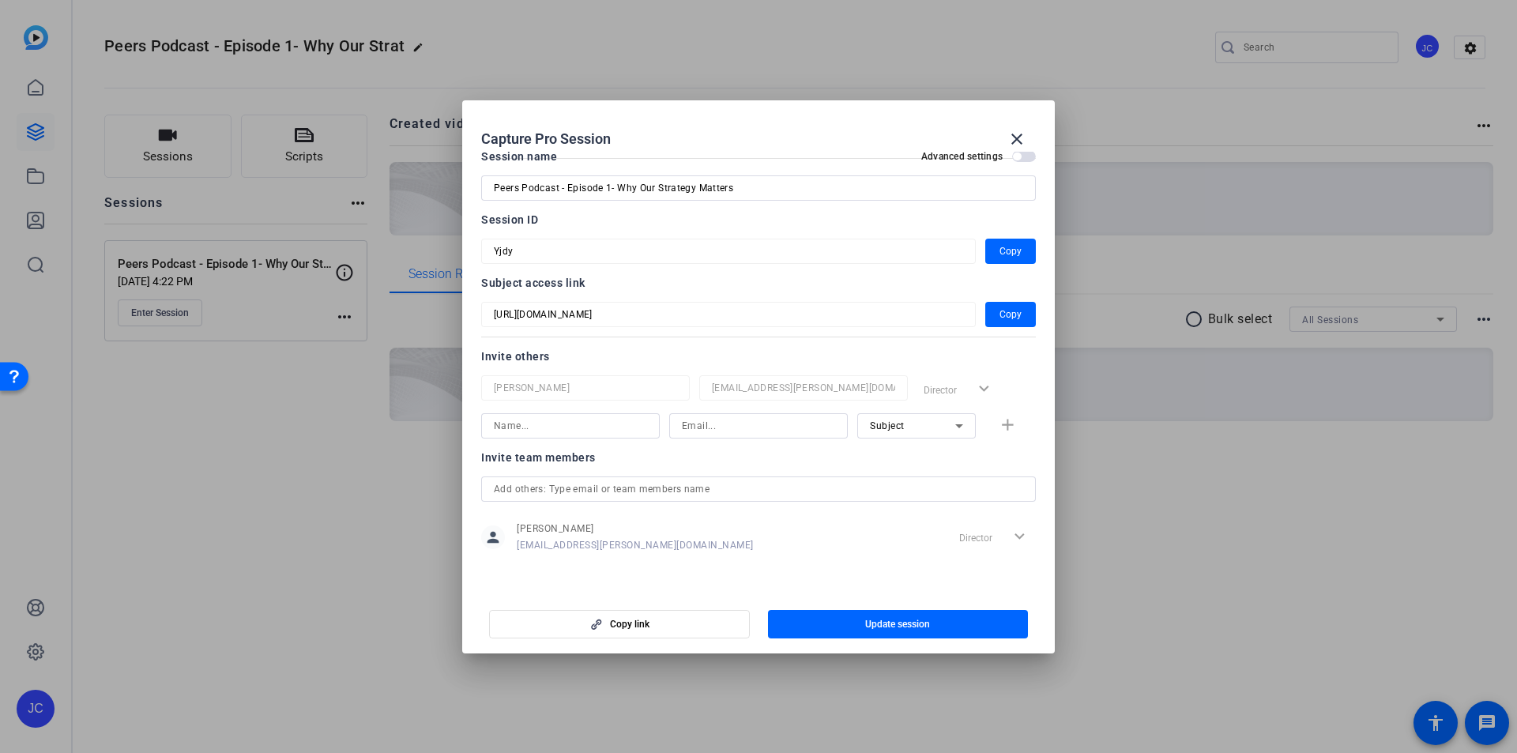
click at [1013, 156] on span "button" at bounding box center [1017, 156] width 8 height 8
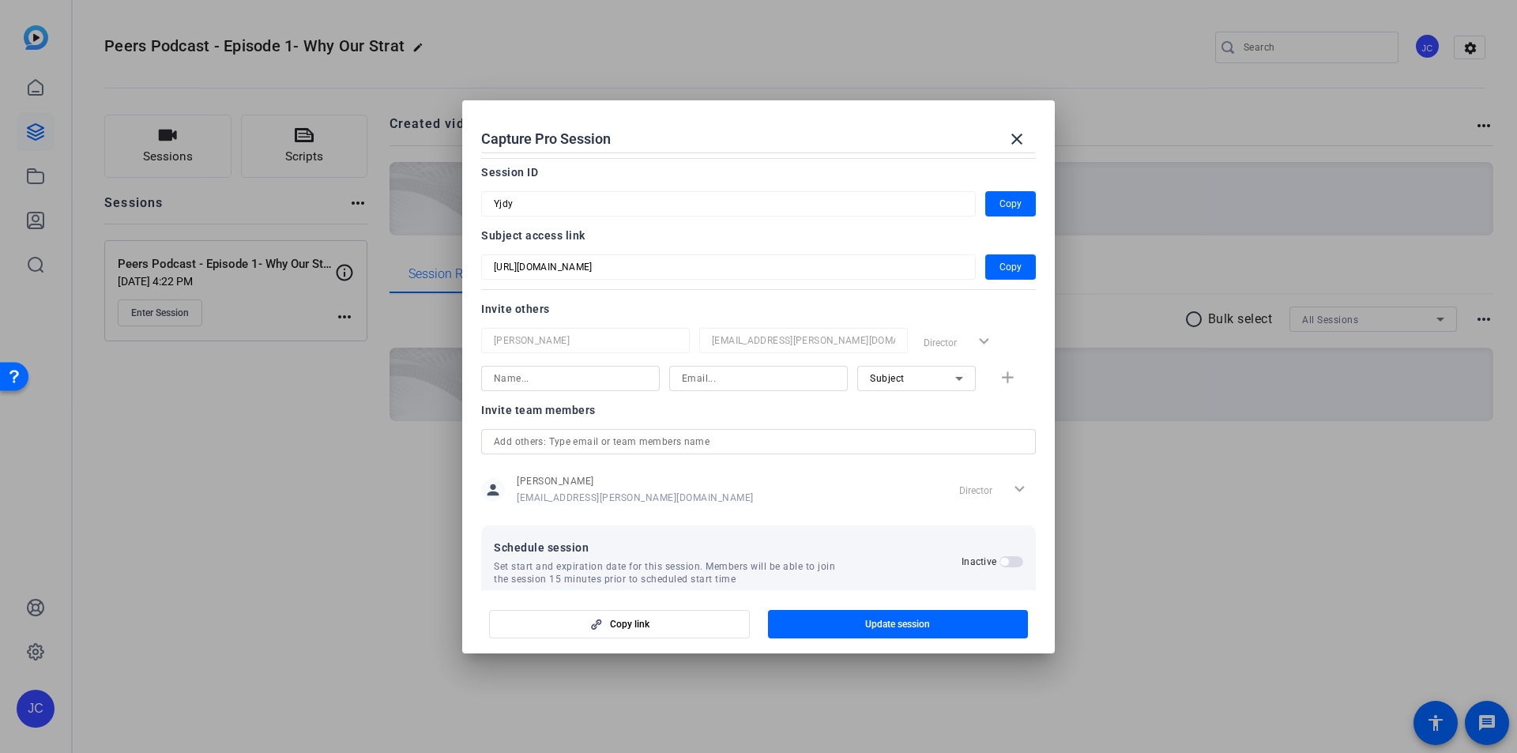
scroll to position [93, 0]
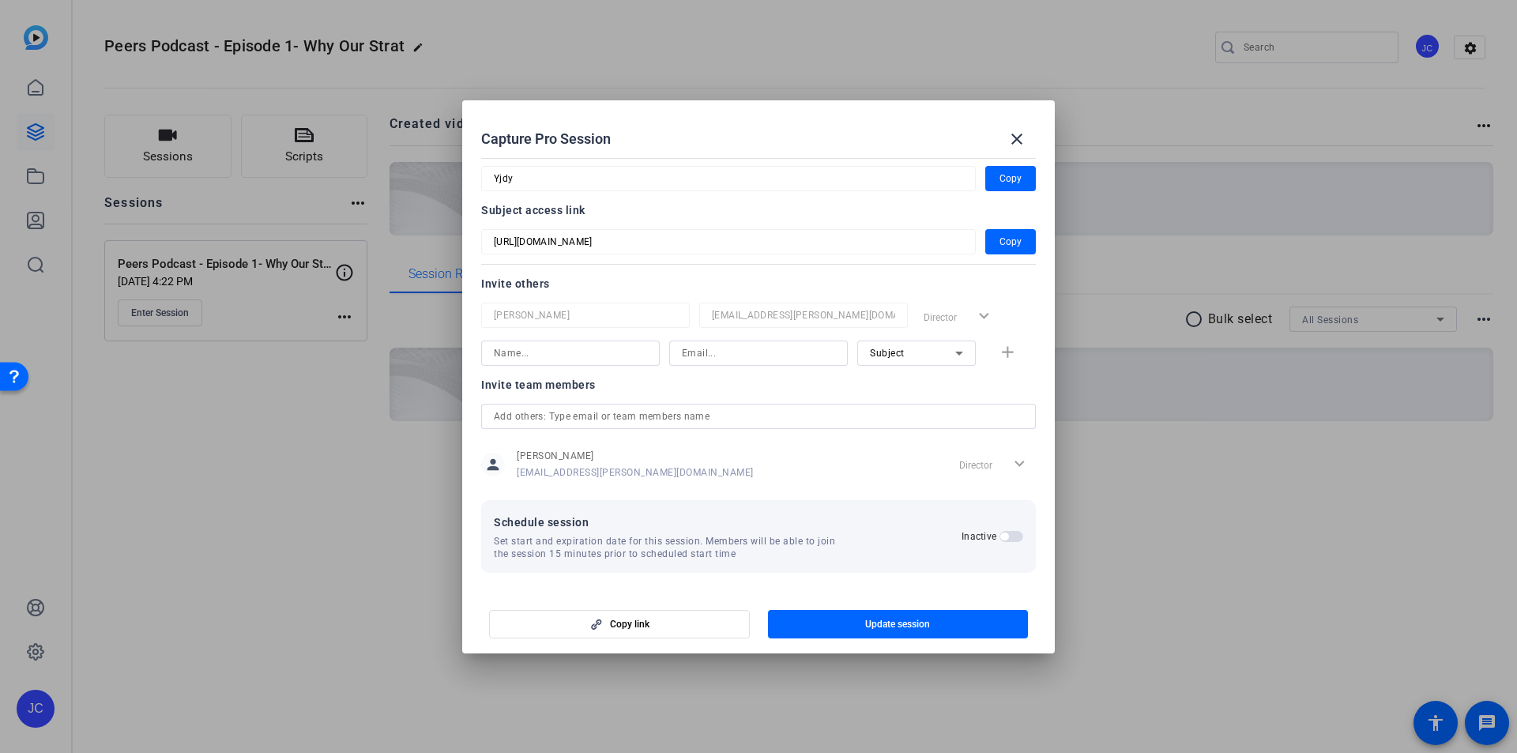
click at [1005, 537] on span "button" at bounding box center [1011, 536] width 24 height 11
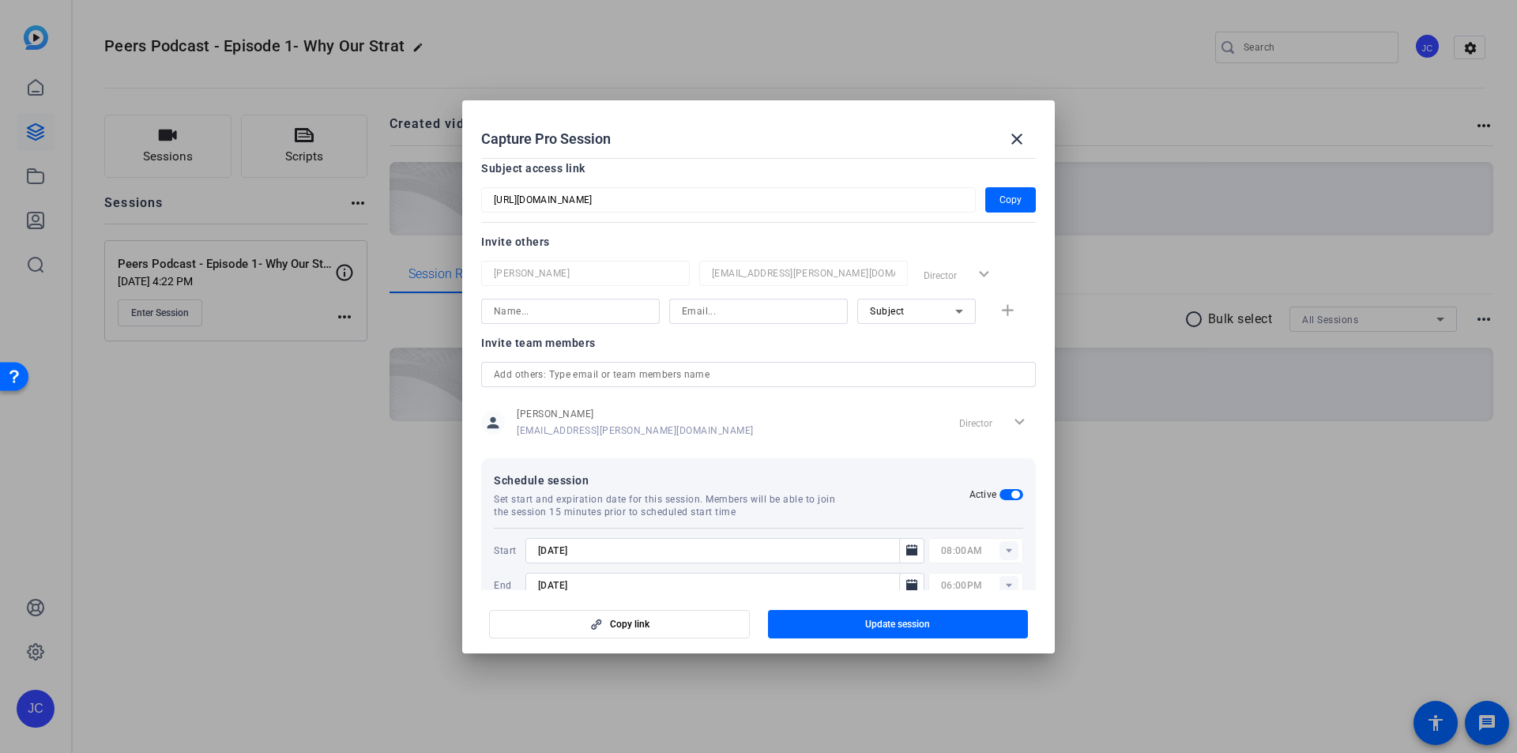
scroll to position [173, 0]
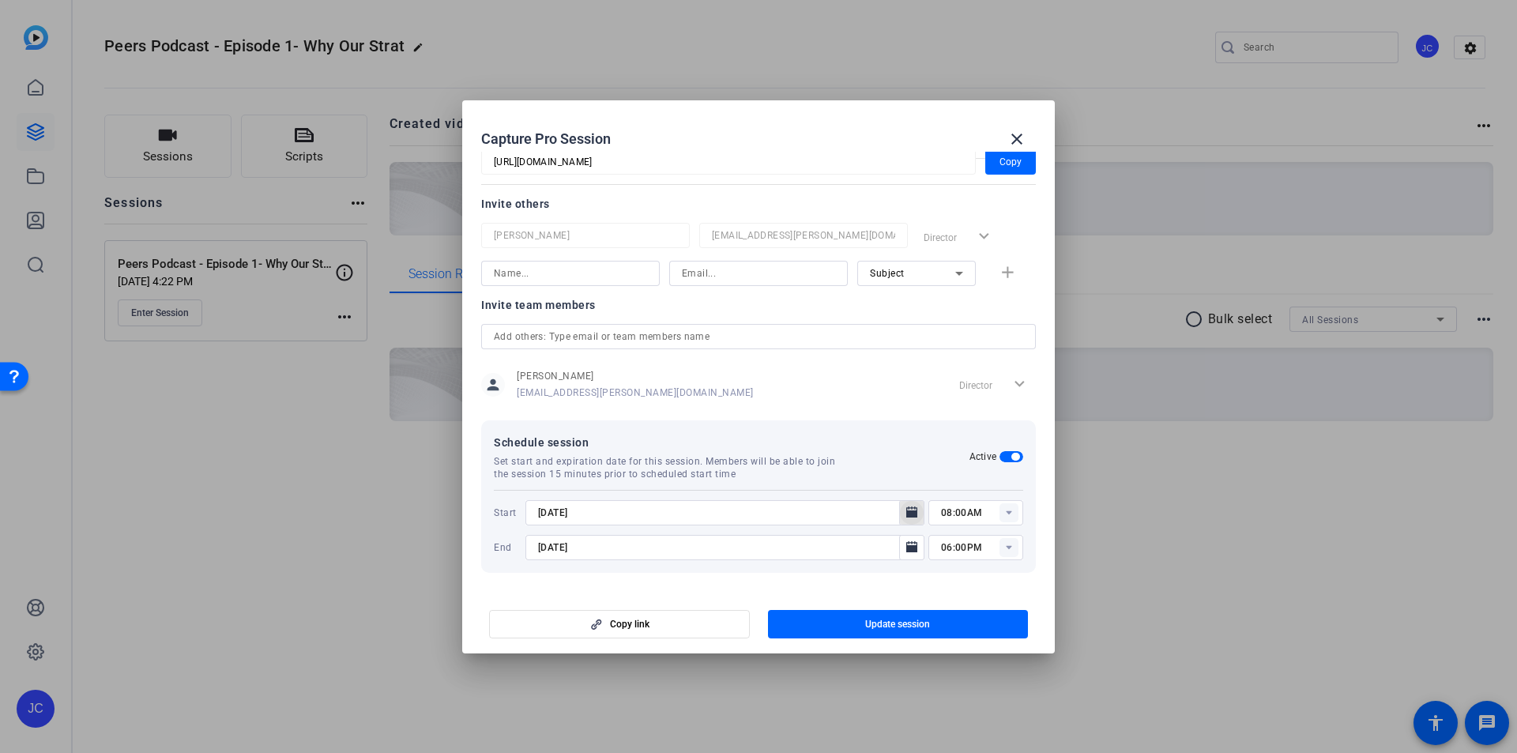
click at [909, 512] on icon "Open calendar" at bounding box center [911, 512] width 13 height 19
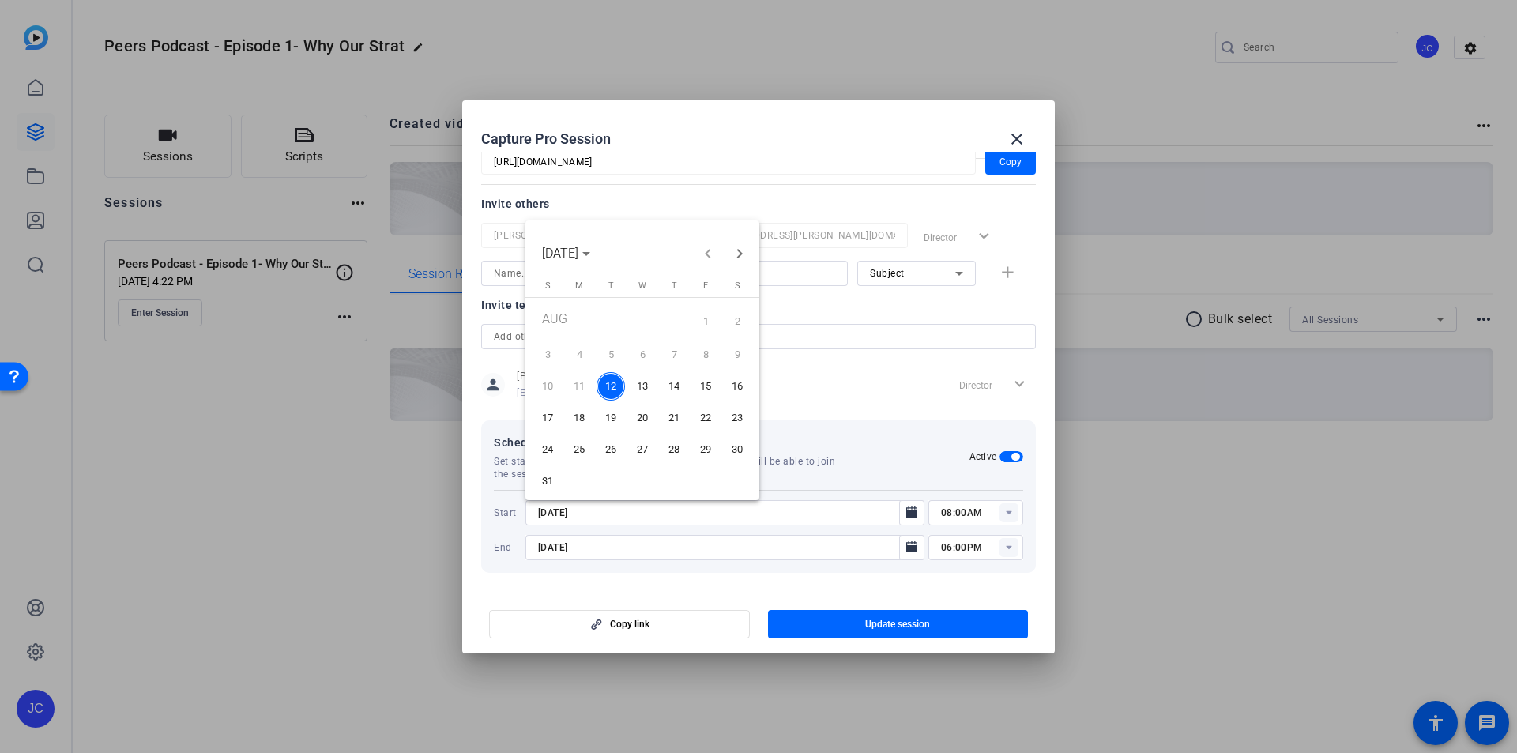
click at [637, 381] on span "13" at bounding box center [642, 386] width 28 height 28
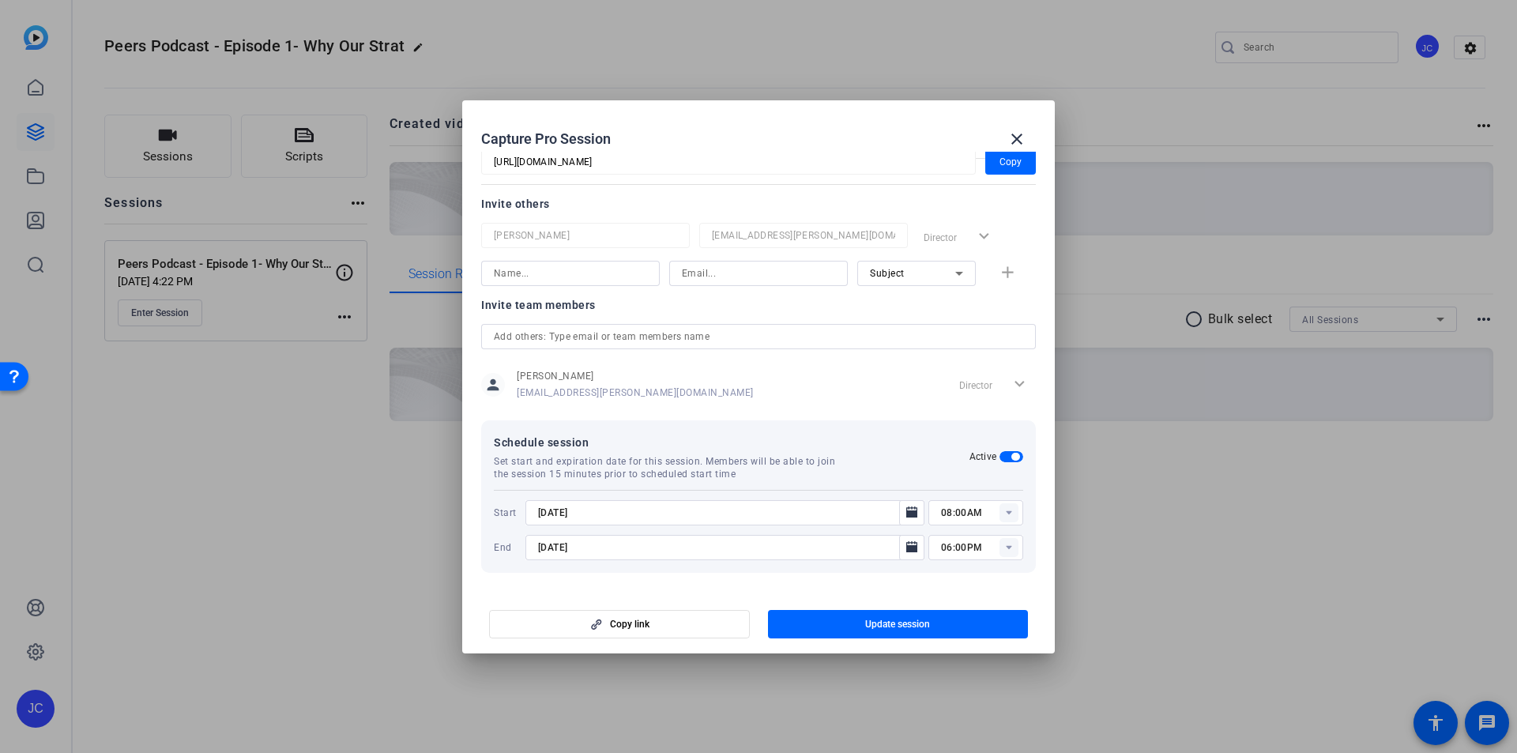
type input "[DATE]"
click at [887, 620] on span "Update session" at bounding box center [897, 624] width 65 height 13
